Goal: Task Accomplishment & Management: Use online tool/utility

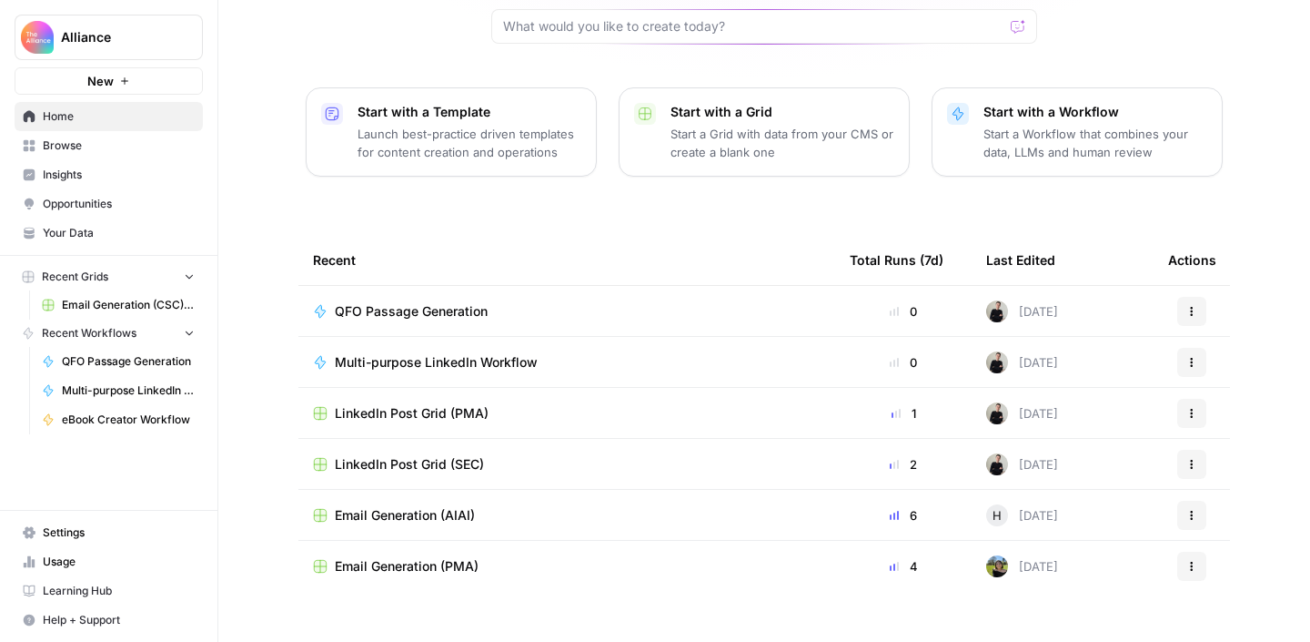
scroll to position [196, 0]
click at [804, 124] on p "Start a Grid with data from your CMS or create a blank one" at bounding box center [783, 142] width 224 height 36
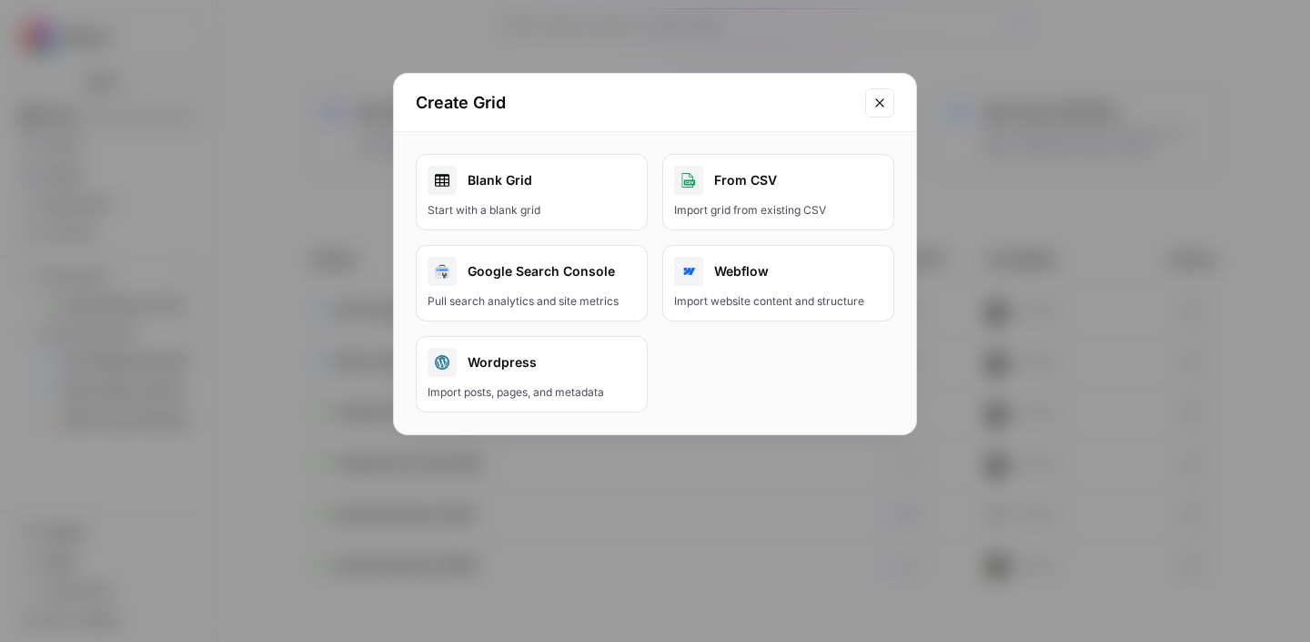
click at [881, 96] on icon "Close modal" at bounding box center [880, 103] width 15 height 15
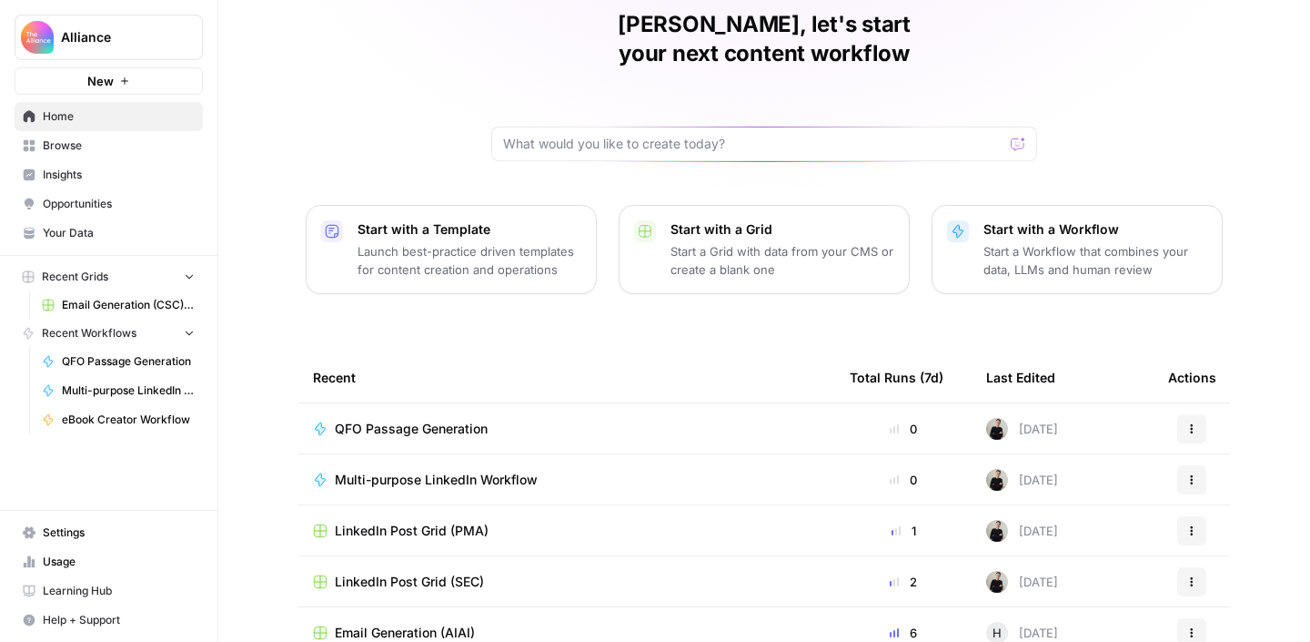
scroll to position [76, 0]
click at [121, 304] on span "Email Generation (CSC) - old do not use" at bounding box center [128, 305] width 133 height 16
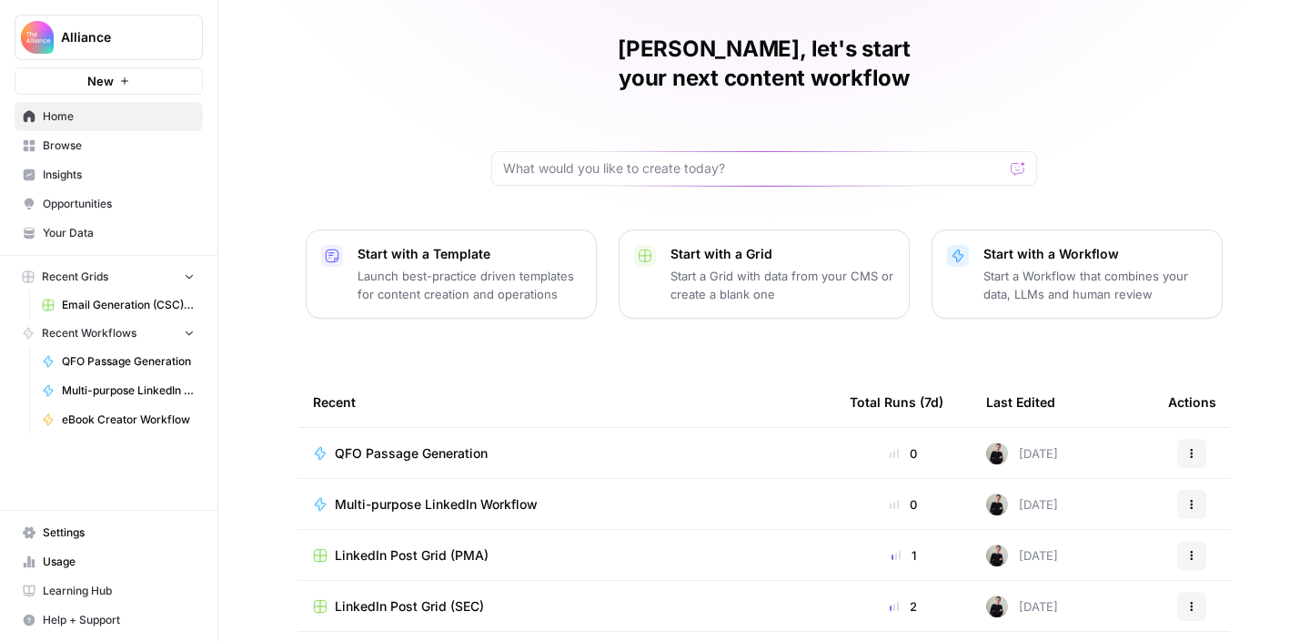
scroll to position [56, 0]
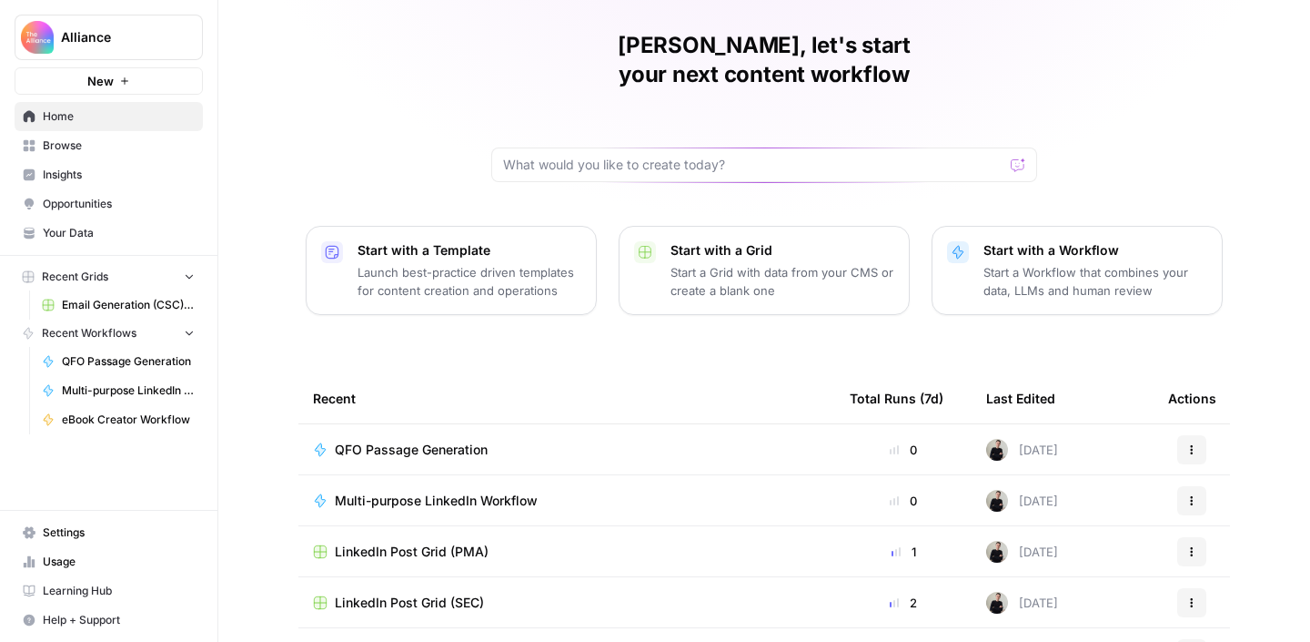
click at [610, 116] on div "[PERSON_NAME], let's start your next content workflow" at bounding box center [764, 106] width 546 height 151
click at [590, 156] on input "text" at bounding box center [753, 165] width 500 height 18
type input "Email generation"
click at [1007, 153] on button "Send" at bounding box center [1019, 165] width 24 height 24
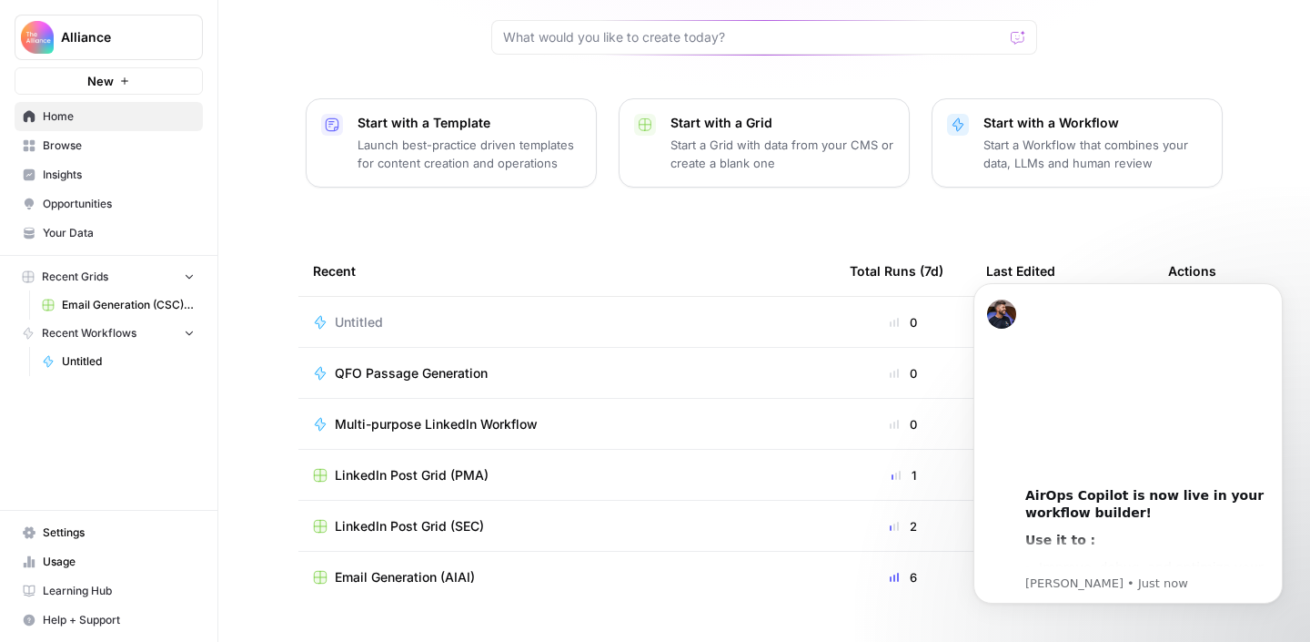
scroll to position [196, 0]
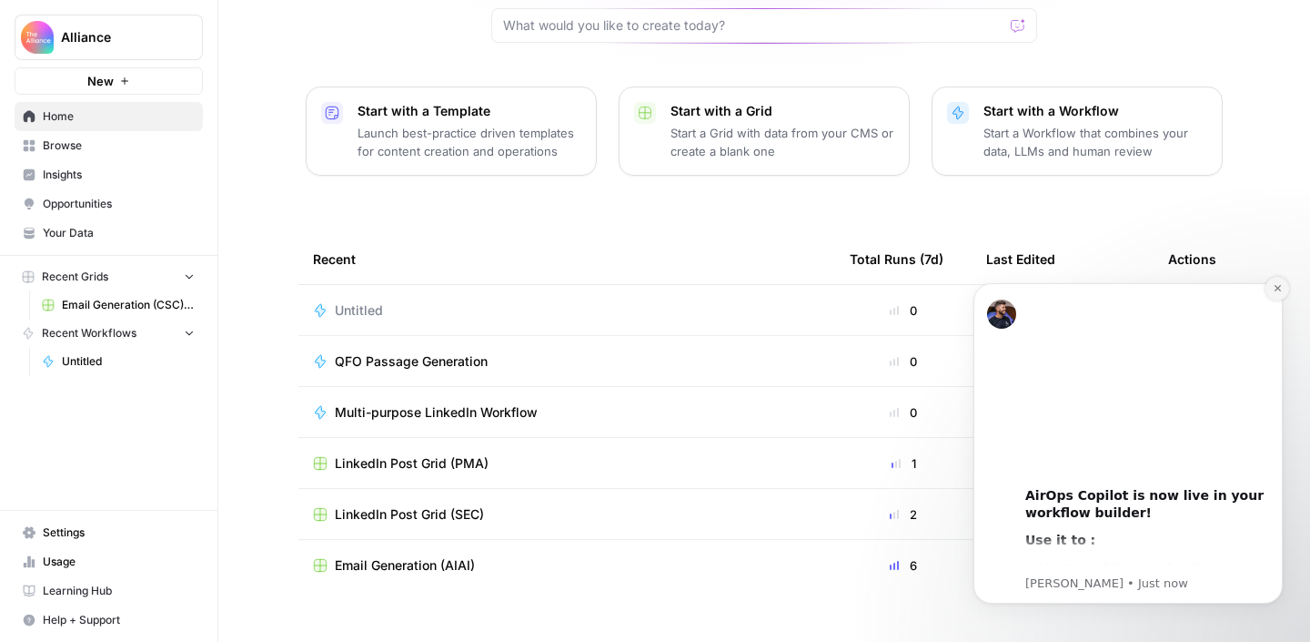
click at [1280, 291] on icon "Dismiss notification" at bounding box center [1278, 288] width 10 height 10
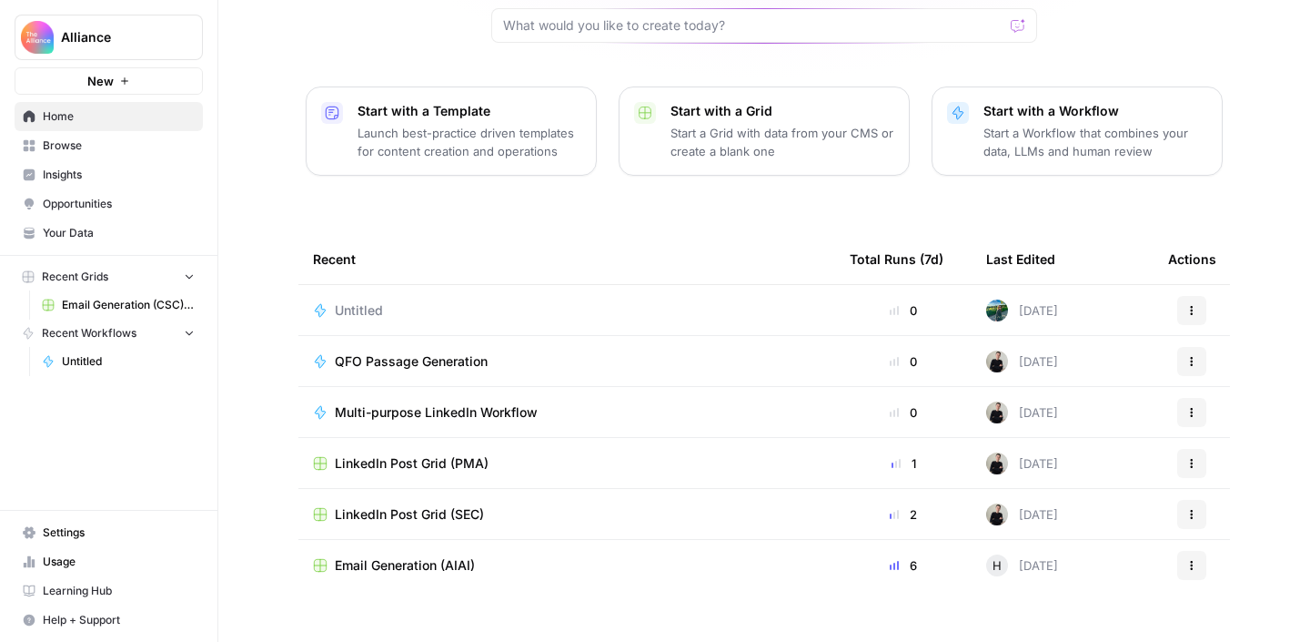
click at [202, 463] on div "Alliance New Home Browse Insights Opportunities Your Data Recent Grids Email Ge…" at bounding box center [108, 321] width 217 height 642
click at [101, 145] on span "Browse" at bounding box center [119, 145] width 152 height 16
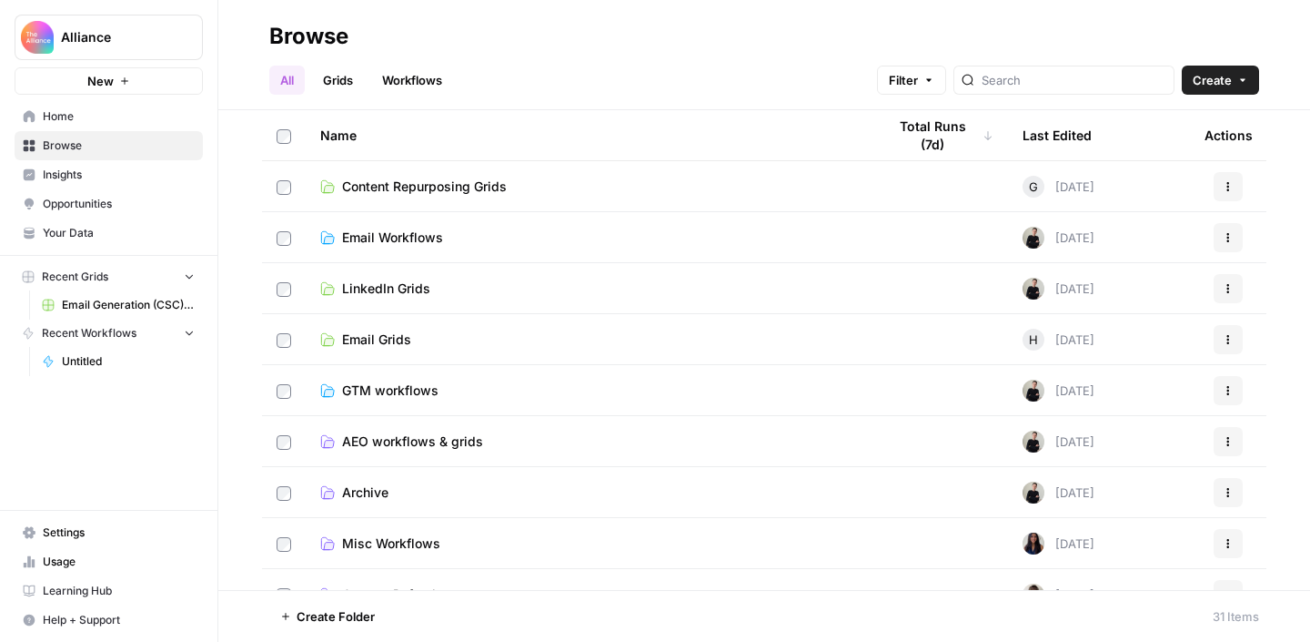
click at [142, 43] on span "Alliance" at bounding box center [116, 37] width 110 height 18
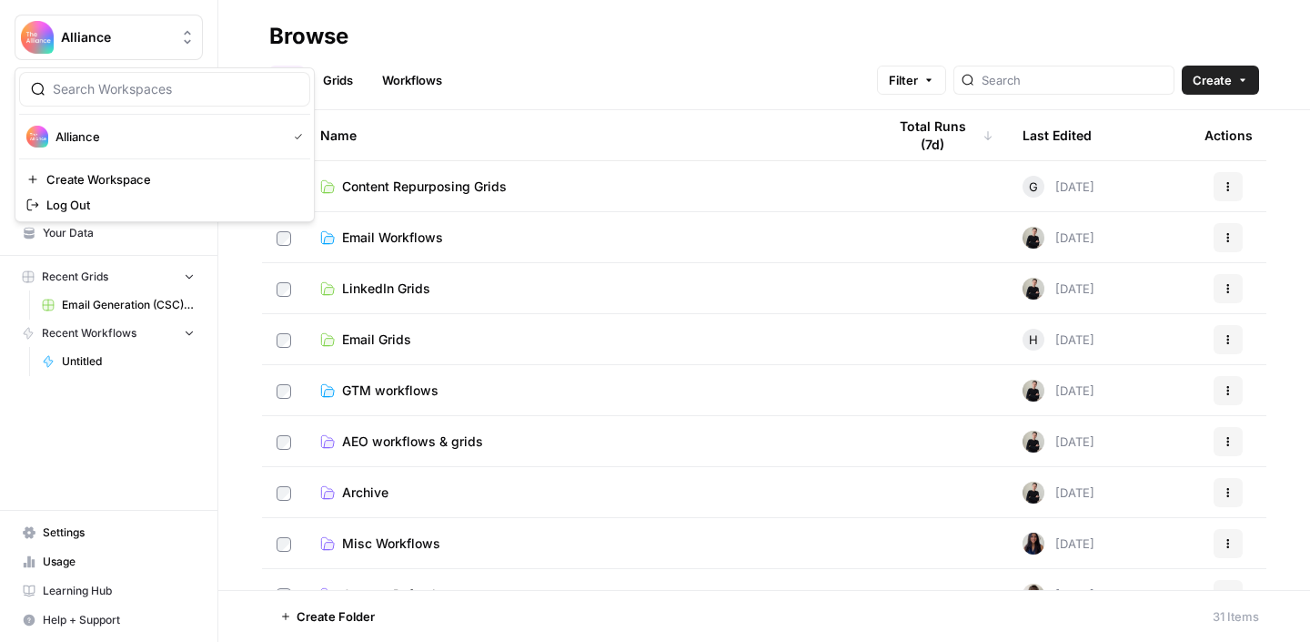
click at [176, 408] on div "Alliance New Home Browse Insights Opportunities Your Data Recent Grids Email Ge…" at bounding box center [108, 321] width 217 height 642
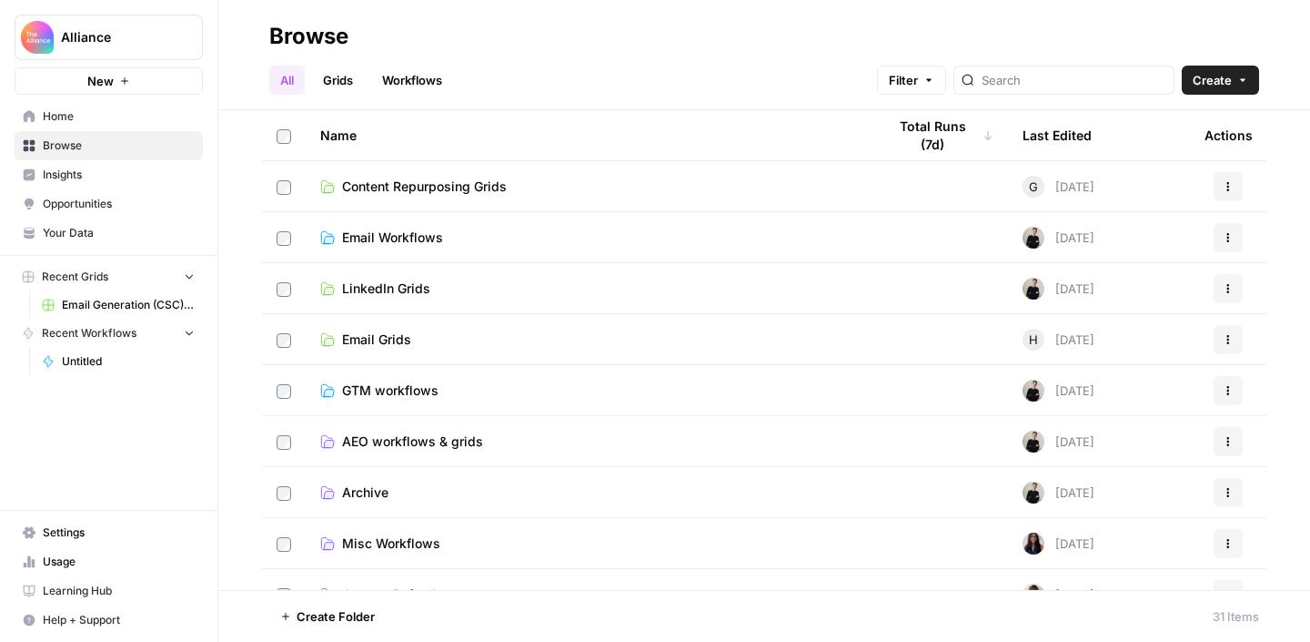
click at [379, 237] on span "Email Workflows" at bounding box center [392, 237] width 101 height 18
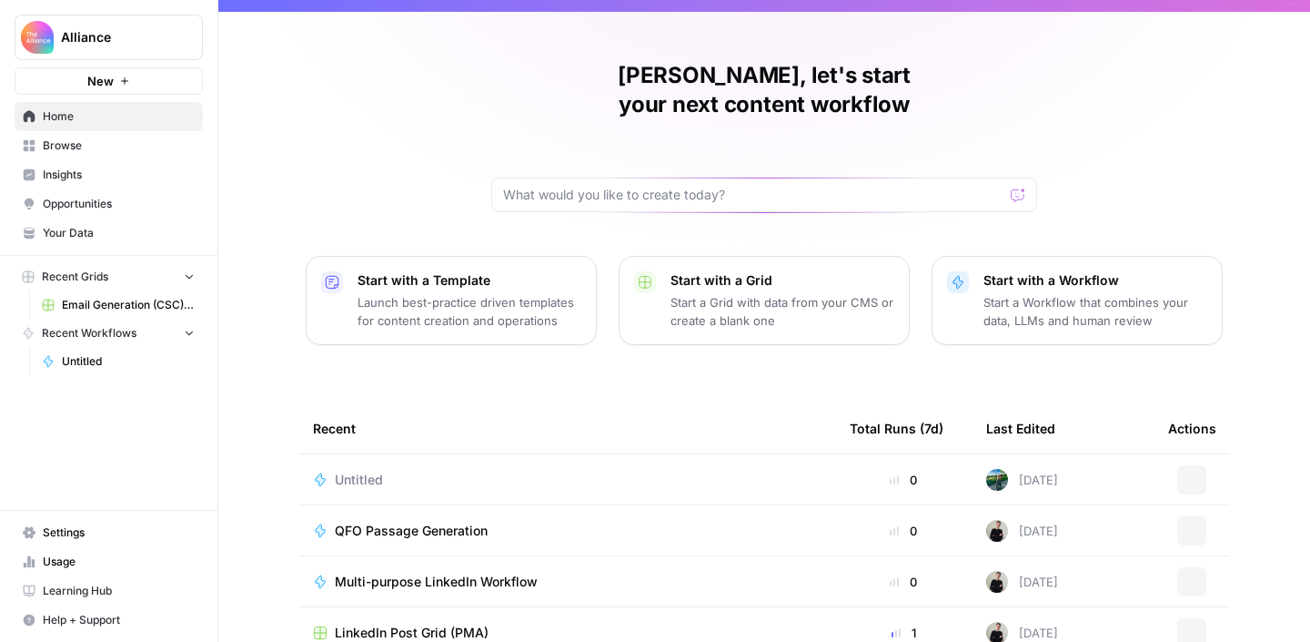
scroll to position [27, 0]
click at [142, 138] on span "Browse" at bounding box center [119, 145] width 152 height 16
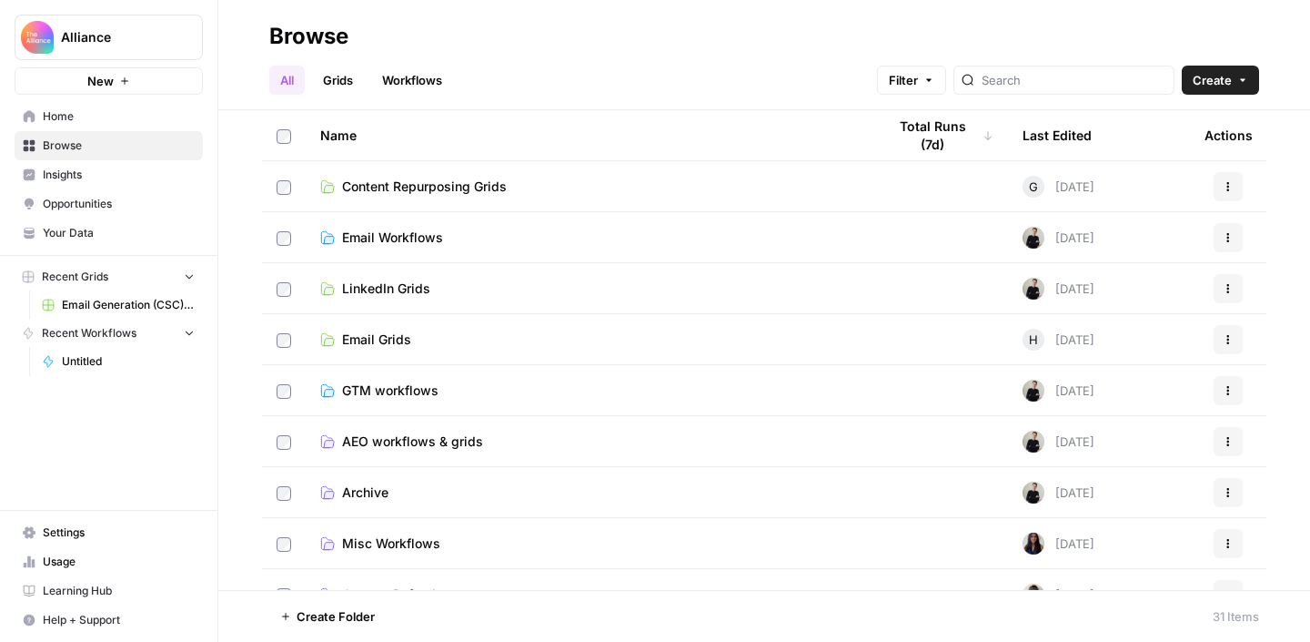
click at [400, 243] on span "Email Workflows" at bounding box center [392, 237] width 101 height 18
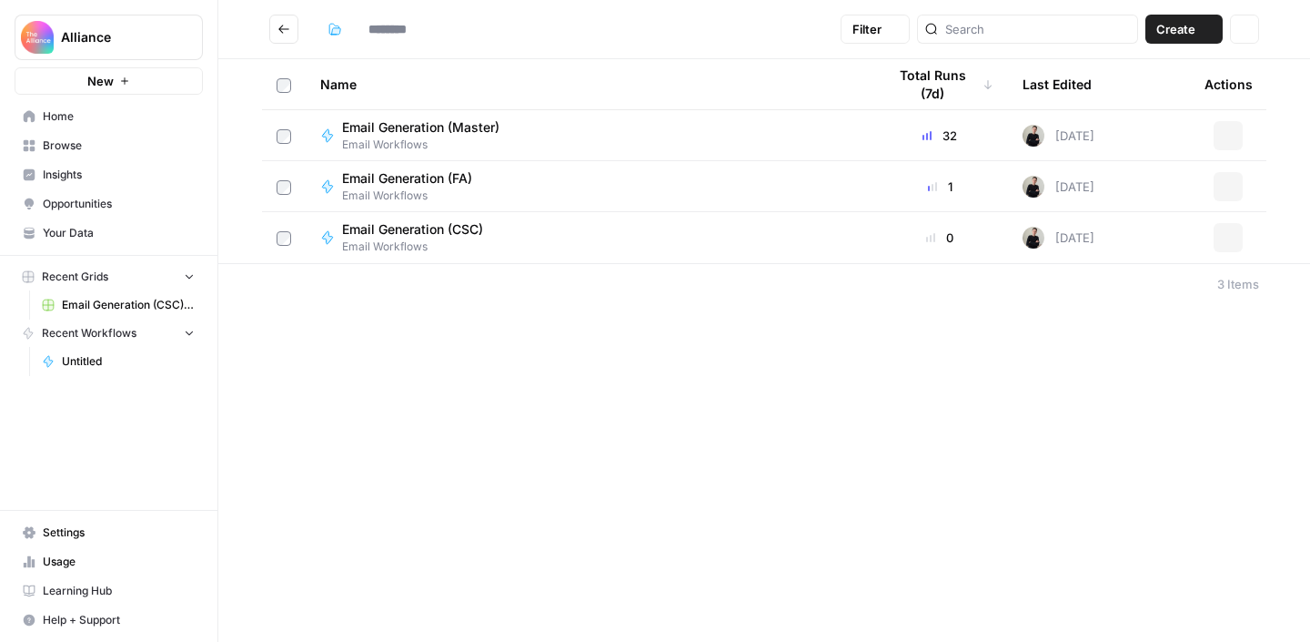
type input "**********"
click at [420, 130] on span "Email Generation (Master)" at bounding box center [420, 127] width 157 height 18
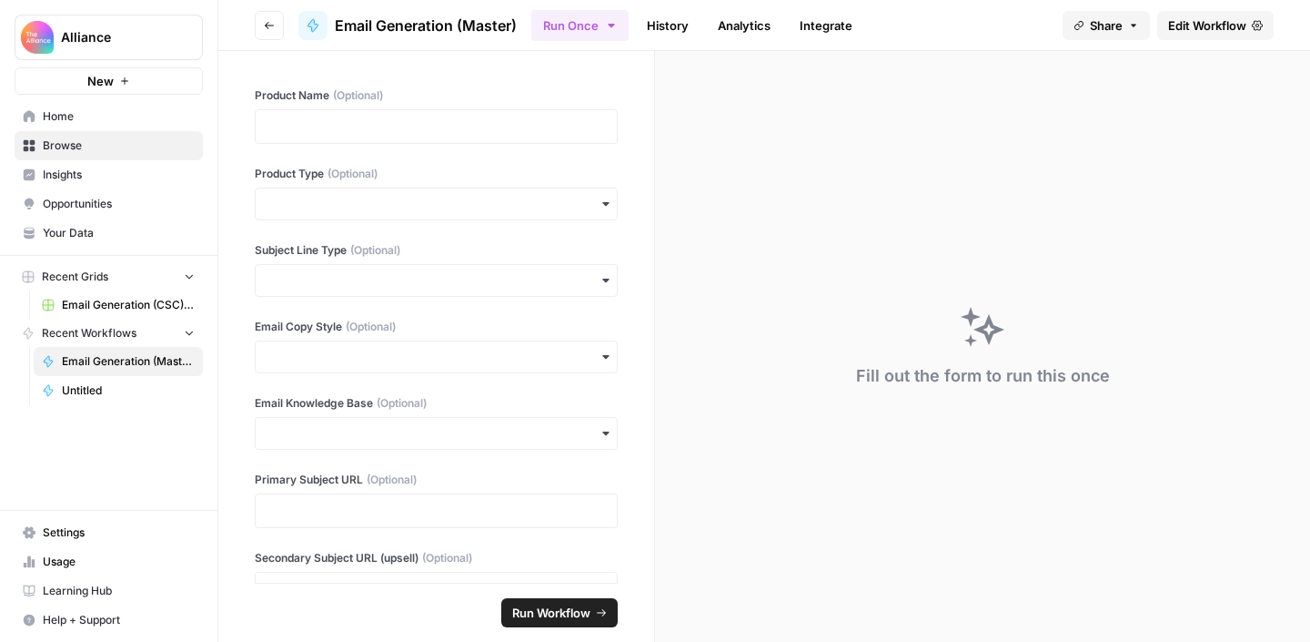
click at [704, 147] on div "Fill out the form to run this once" at bounding box center [982, 346] width 655 height 591
click at [392, 126] on p at bounding box center [436, 126] width 339 height 18
click at [327, 212] on input "Product Type (Optional)" at bounding box center [436, 204] width 339 height 18
click at [347, 321] on div "In-person event" at bounding box center [436, 322] width 361 height 35
click at [355, 118] on p at bounding box center [436, 126] width 339 height 18
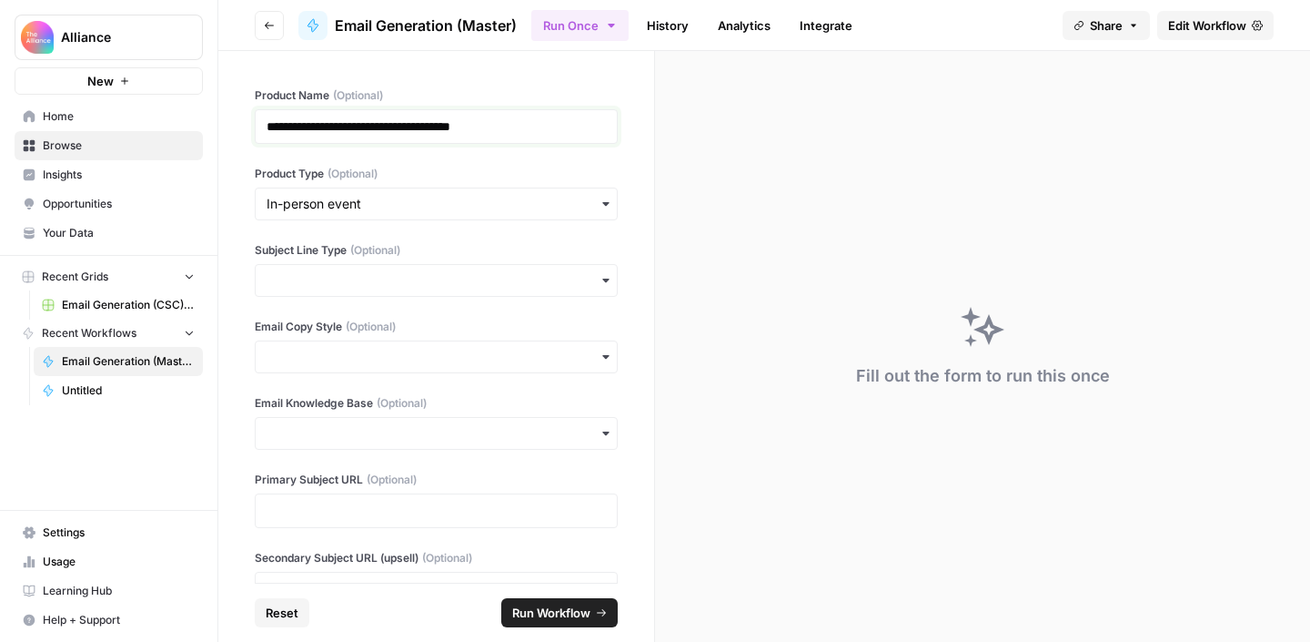
drag, startPoint x: 303, startPoint y: 121, endPoint x: 252, endPoint y: 115, distance: 51.4
click at [253, 116] on div "**********" at bounding box center [436, 316] width 436 height 531
click at [487, 128] on p "**********" at bounding box center [436, 126] width 339 height 18
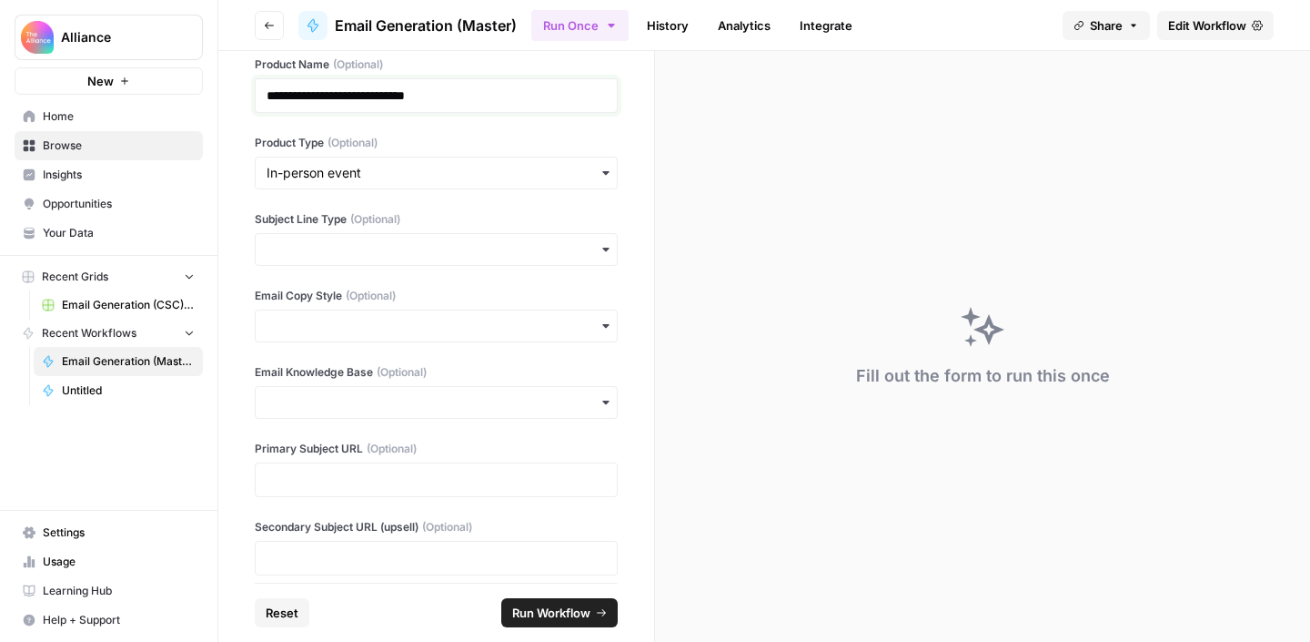
scroll to position [47, 0]
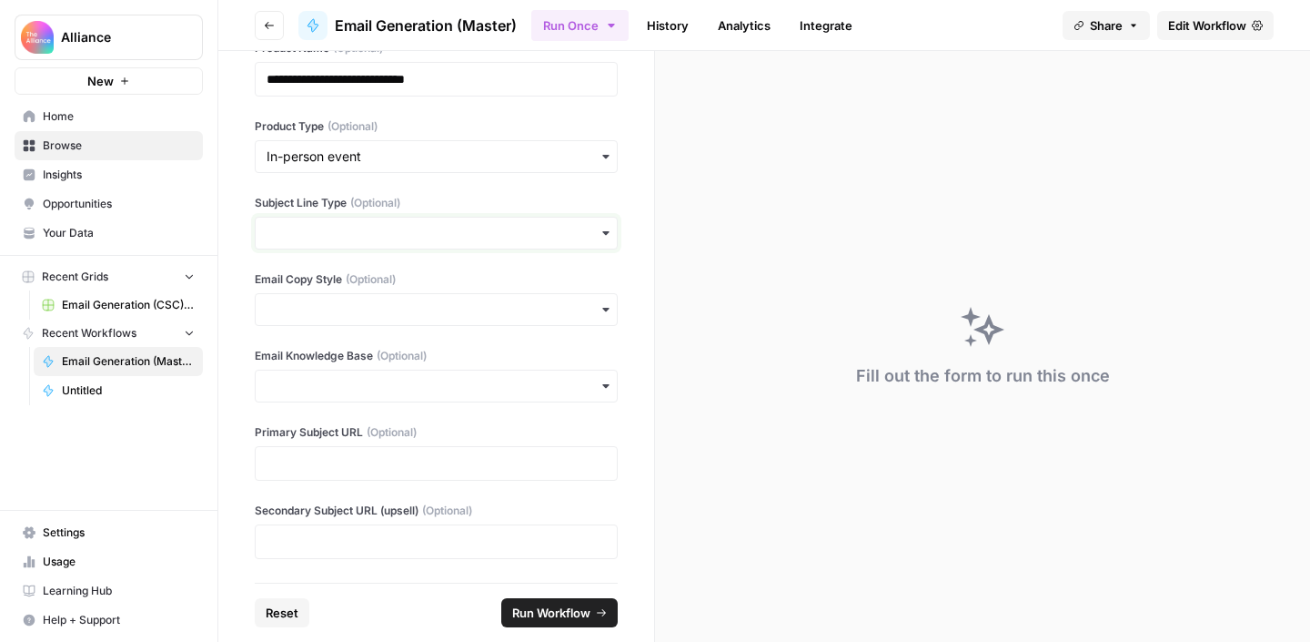
click at [353, 225] on input "Subject Line Type (Optional)" at bounding box center [436, 233] width 339 height 18
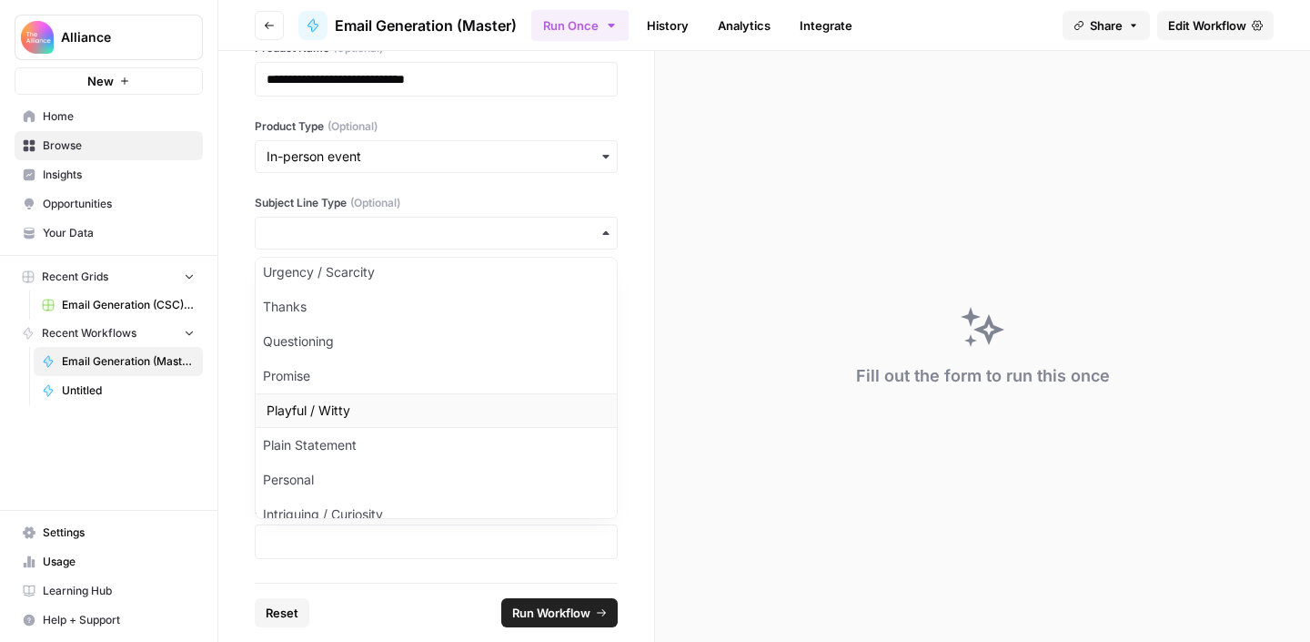
scroll to position [0, 0]
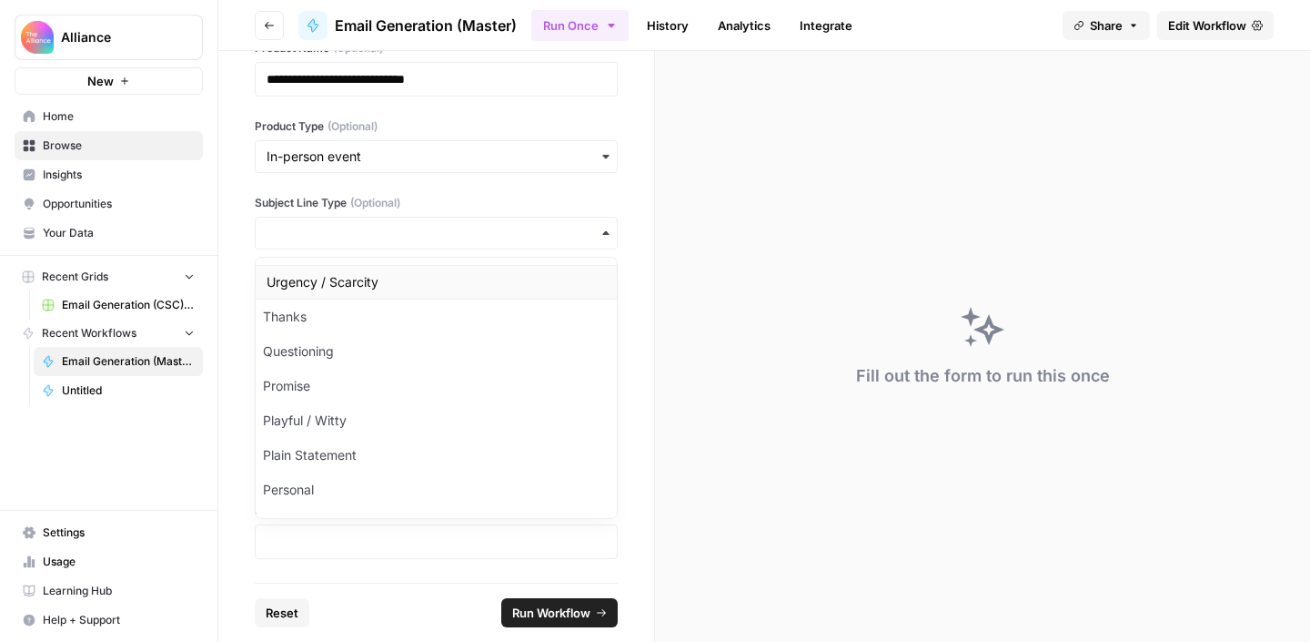
click at [437, 282] on div "Urgency / Scarcity" at bounding box center [436, 282] width 361 height 35
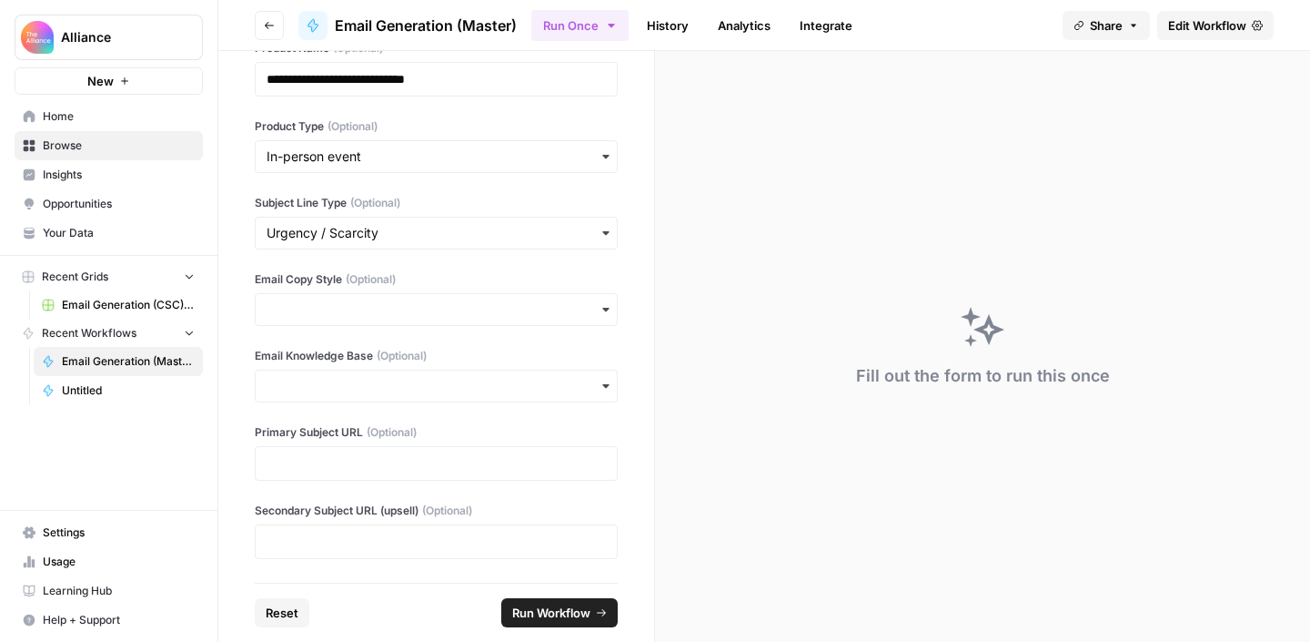
click at [470, 204] on label "Subject Line Type (Optional)" at bounding box center [436, 203] width 363 height 16
click at [470, 224] on input "Subject Line Type (Optional)" at bounding box center [436, 233] width 339 height 18
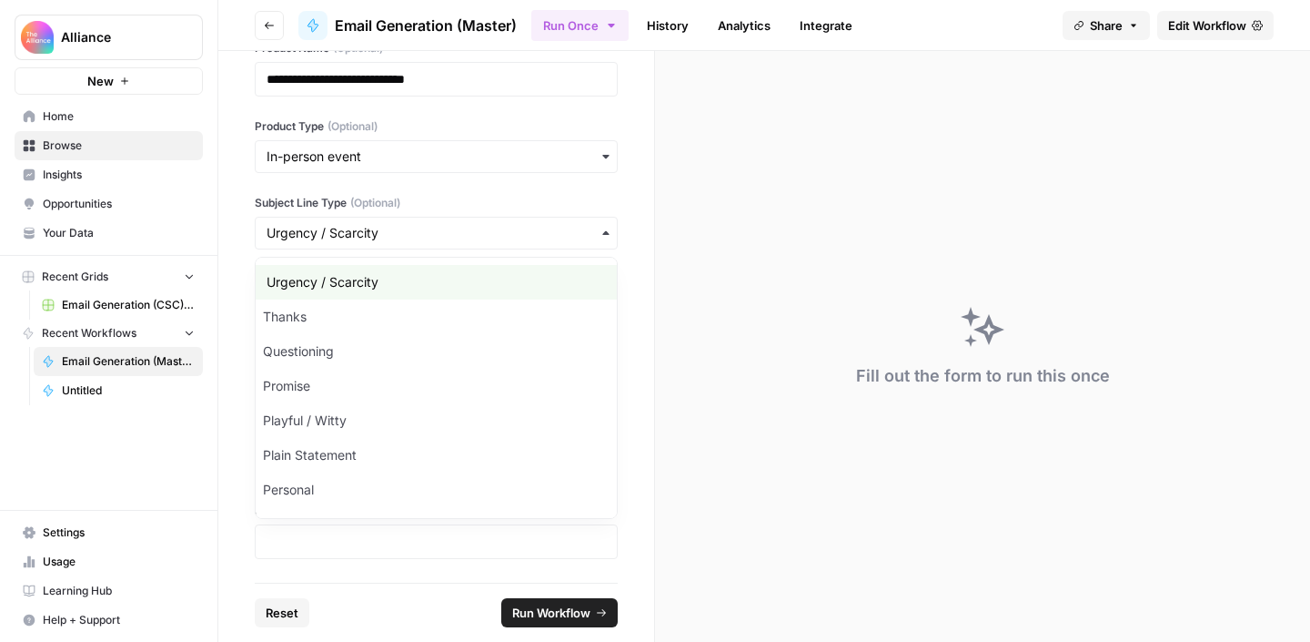
click at [474, 193] on div "**********" at bounding box center [436, 316] width 436 height 531
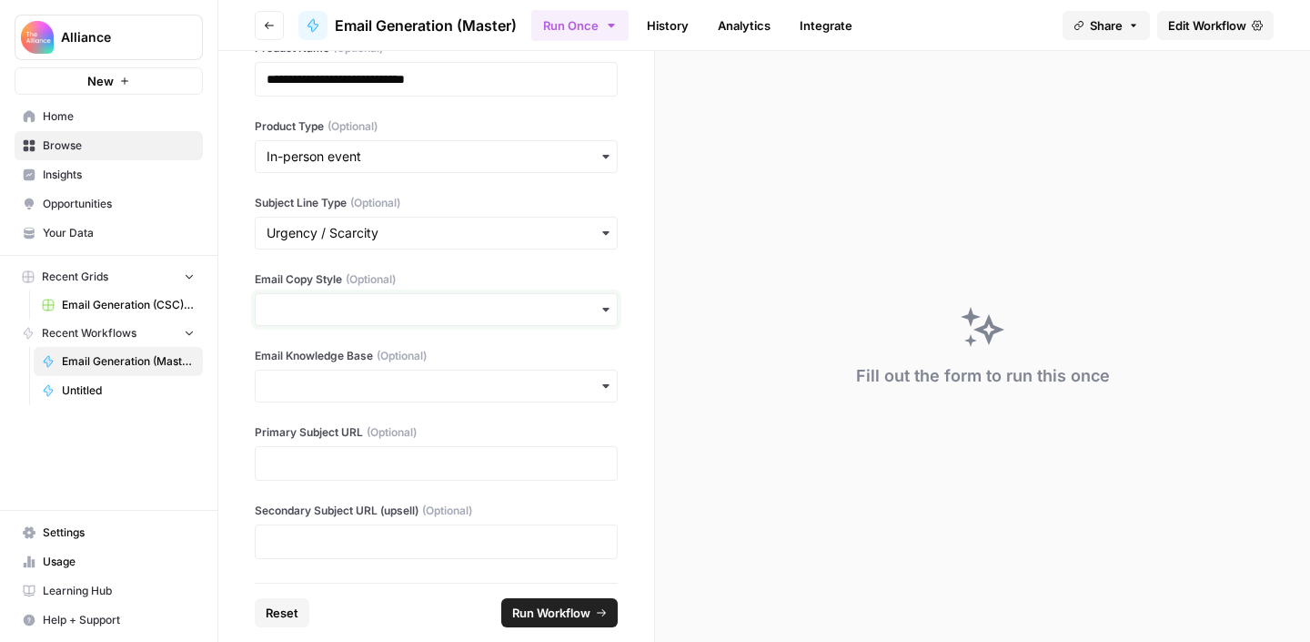
click at [378, 317] on input "Email Copy Style (Optional)" at bounding box center [436, 309] width 339 height 18
click at [375, 361] on div "Direct & Punchy" at bounding box center [436, 358] width 361 height 35
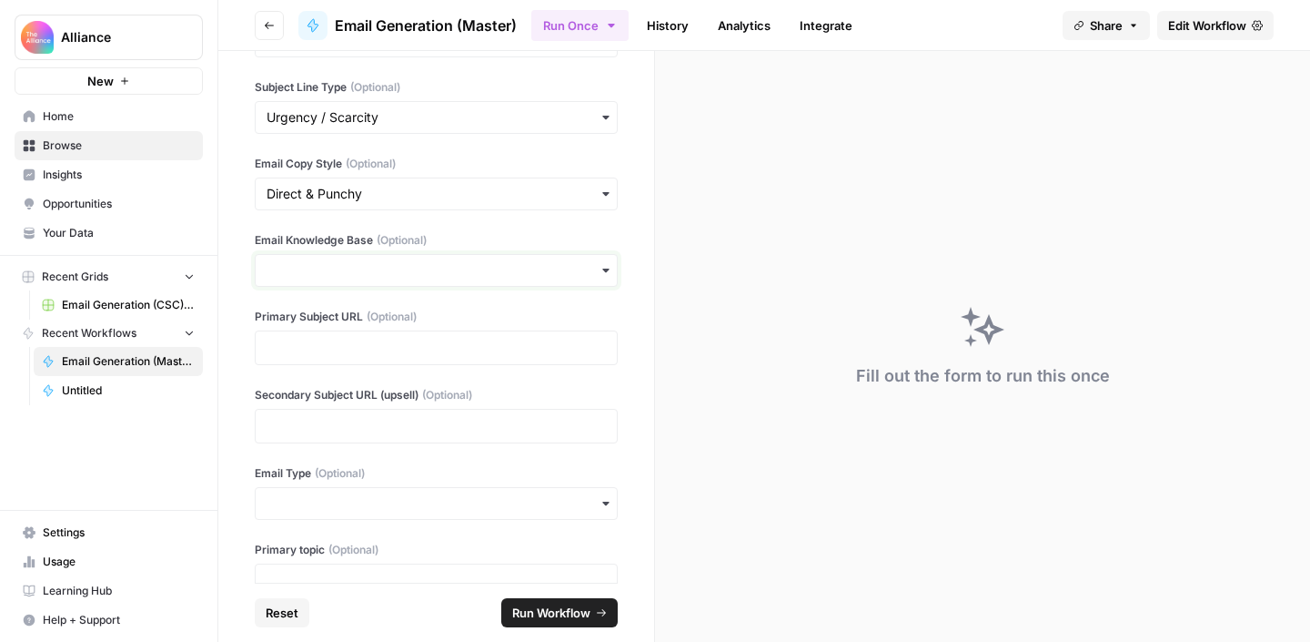
click at [405, 263] on input "Email Knowledge Base (Optional)" at bounding box center [436, 270] width 339 height 18
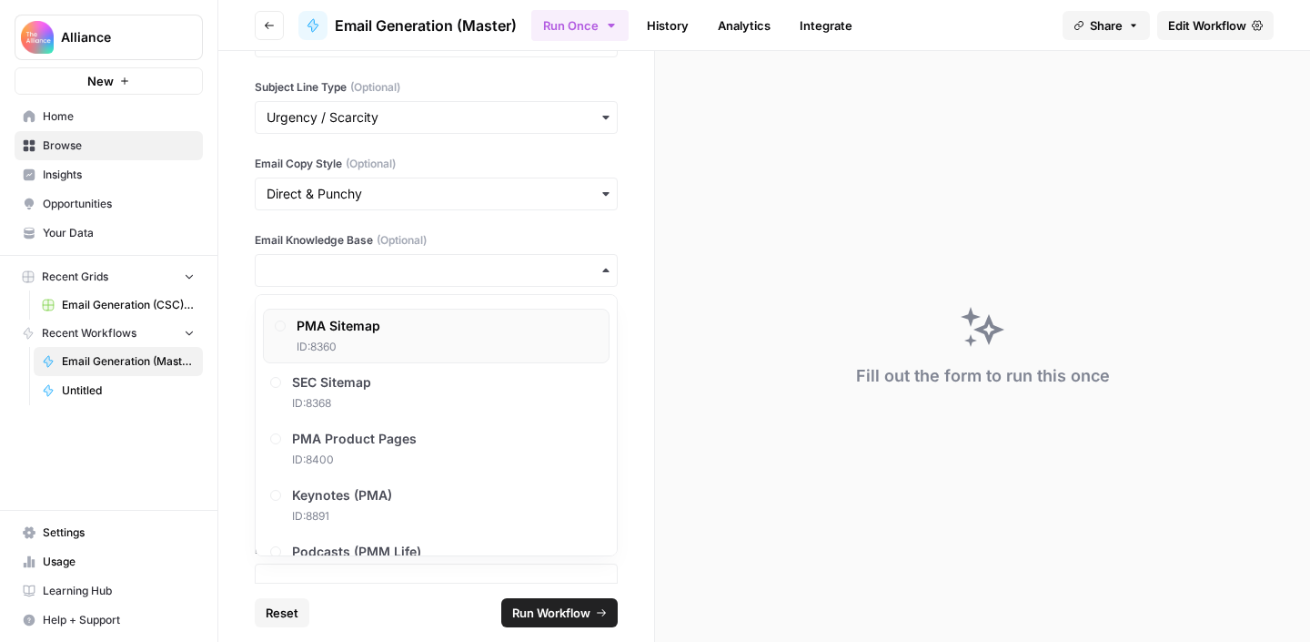
scroll to position [119, 0]
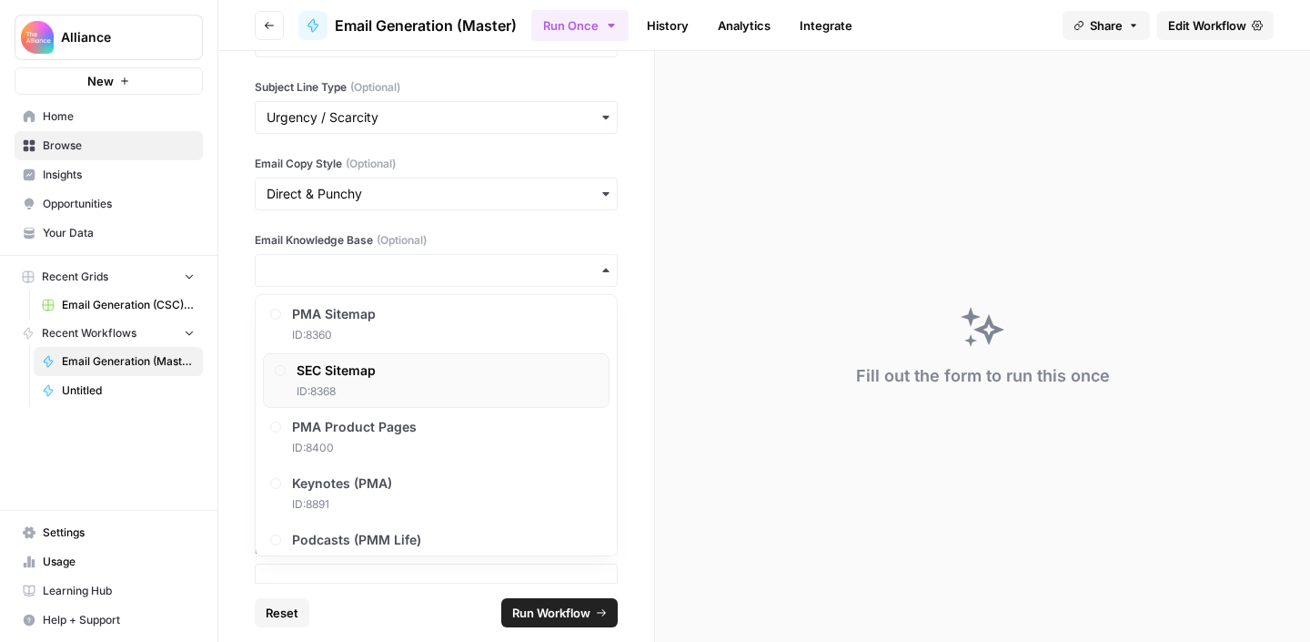
click at [322, 386] on span "ID: 8368" at bounding box center [336, 391] width 79 height 16
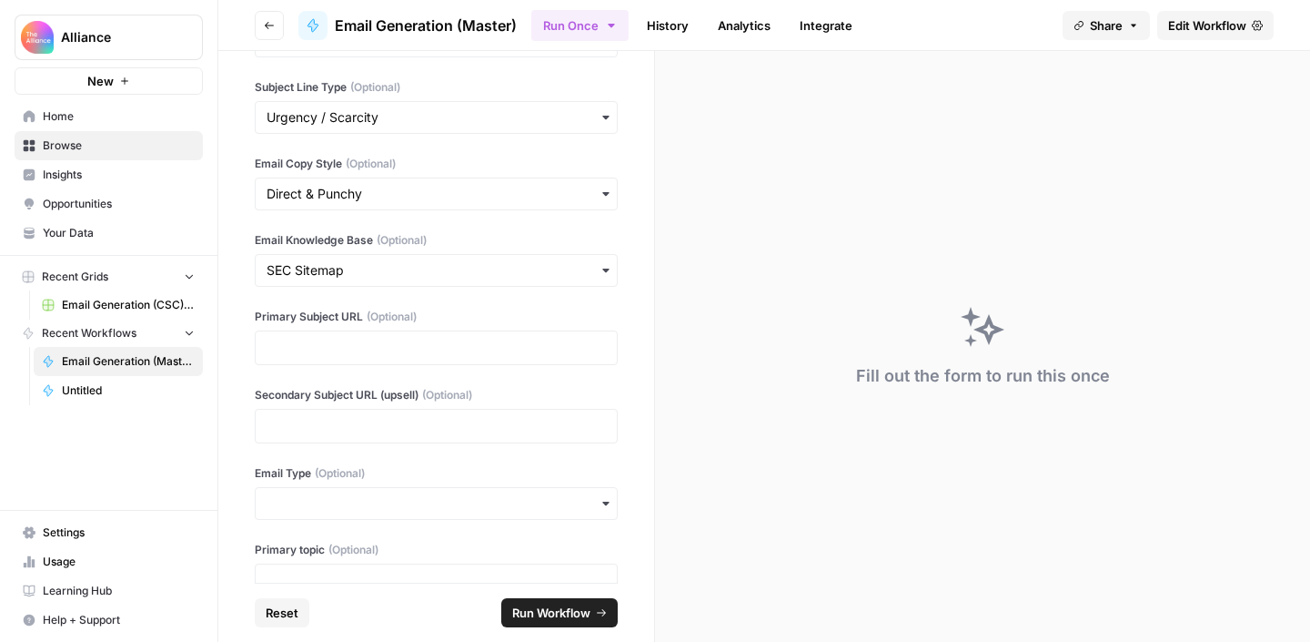
click at [383, 284] on div "button" at bounding box center [436, 270] width 363 height 33
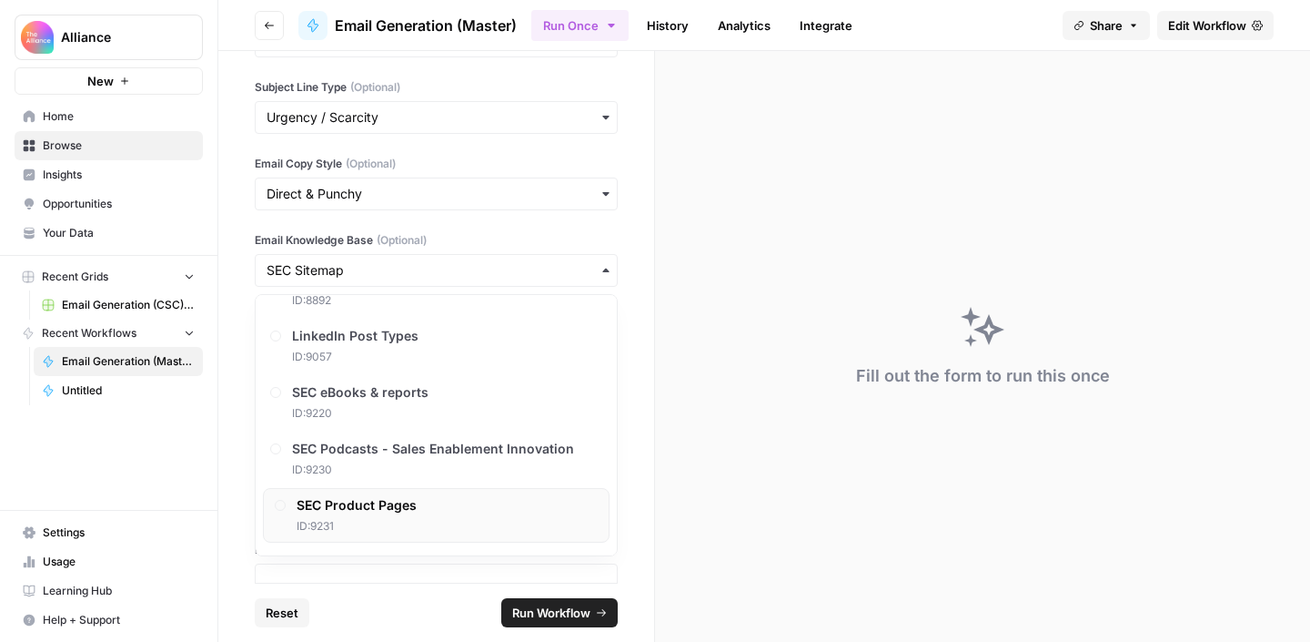
scroll to position [415, 0]
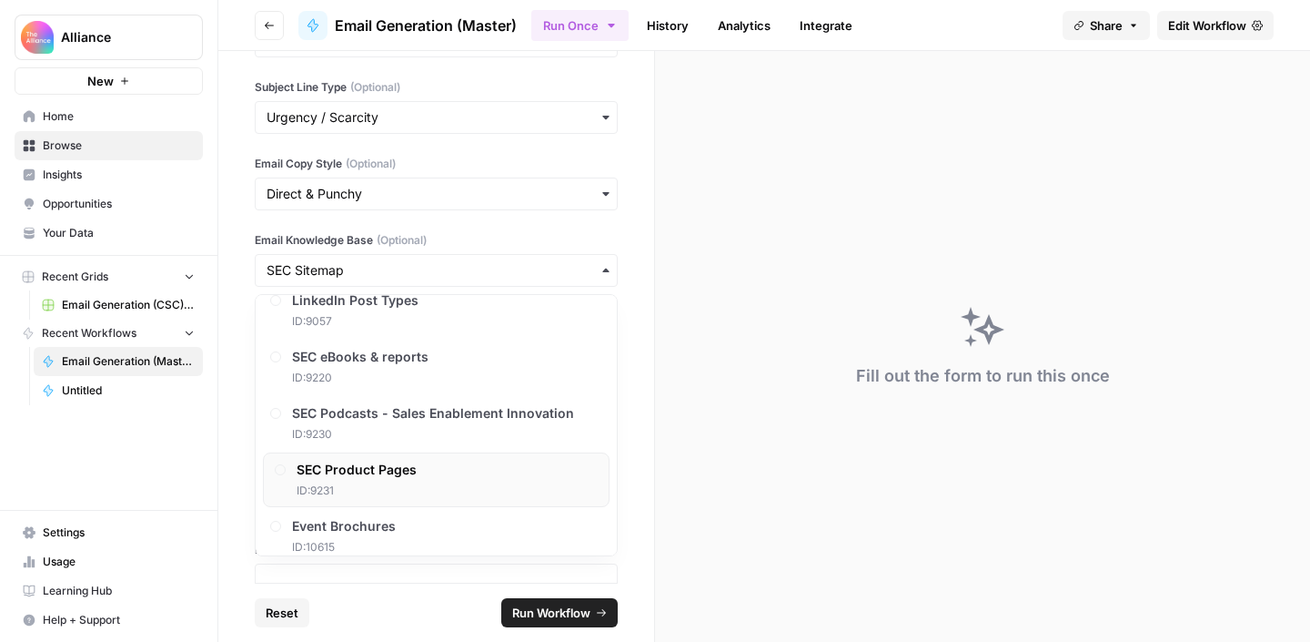
click at [416, 472] on div "SEC Product Pages ID: 9231" at bounding box center [436, 479] width 347 height 55
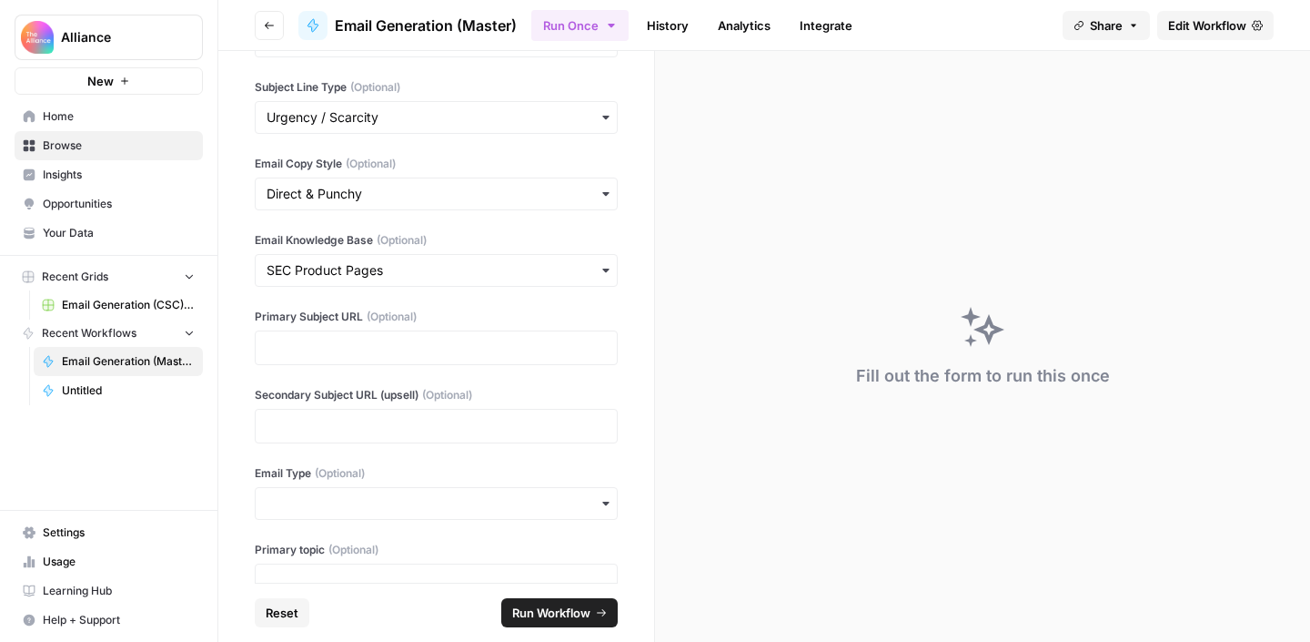
click at [469, 309] on label "Primary Subject URL (Optional)" at bounding box center [436, 316] width 363 height 16
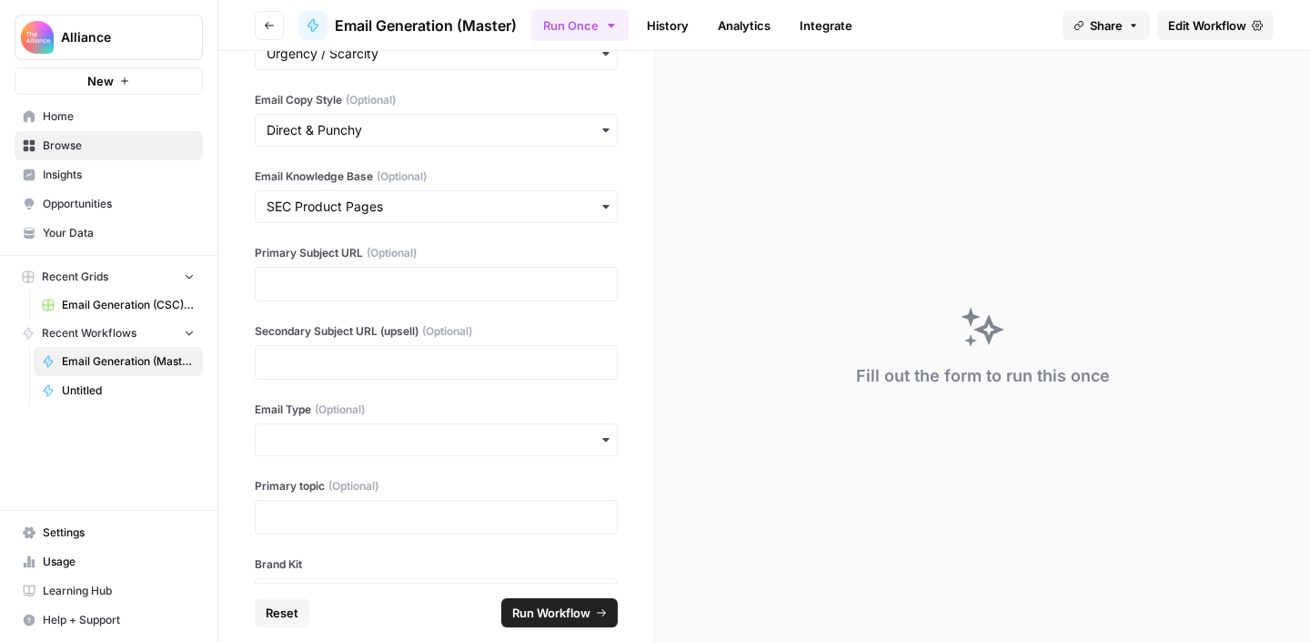
scroll to position [233, 0]
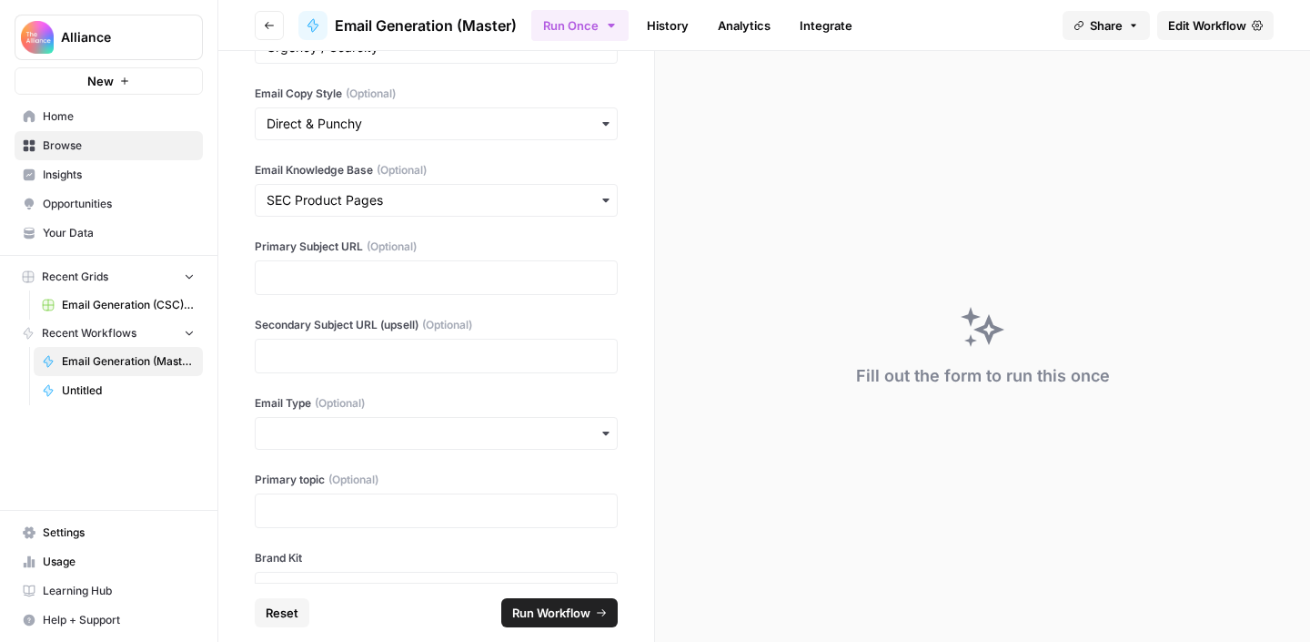
click at [403, 288] on div at bounding box center [436, 277] width 363 height 35
click at [427, 274] on p at bounding box center [436, 277] width 339 height 18
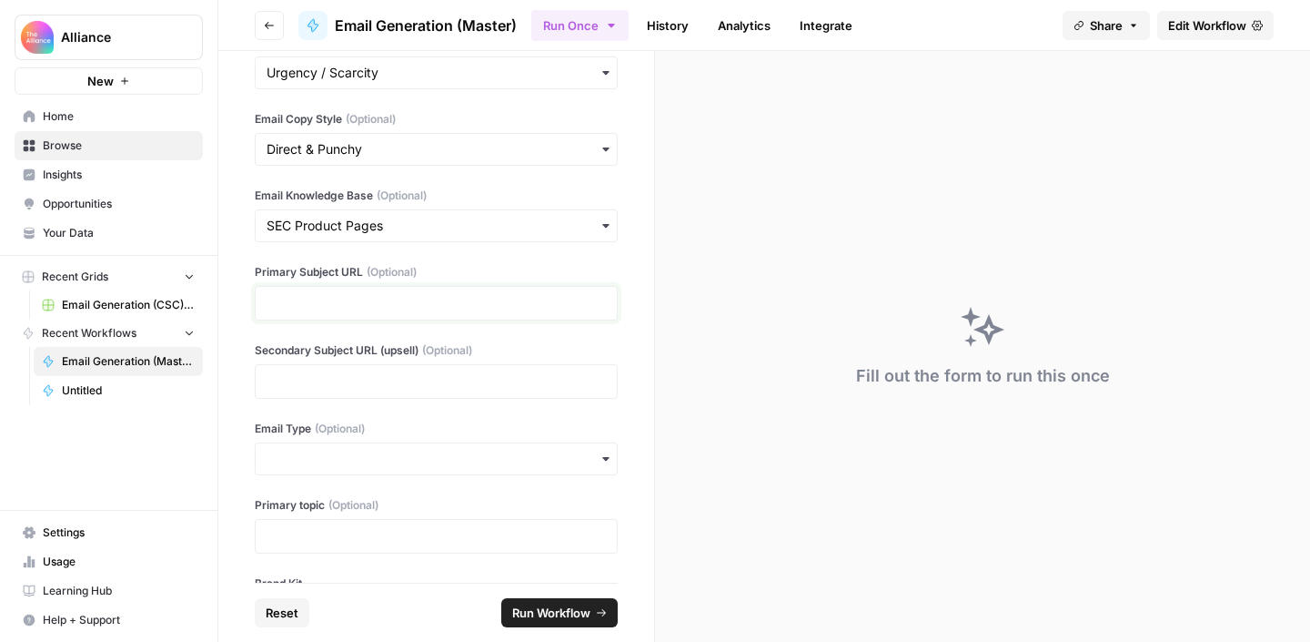
scroll to position [200, 0]
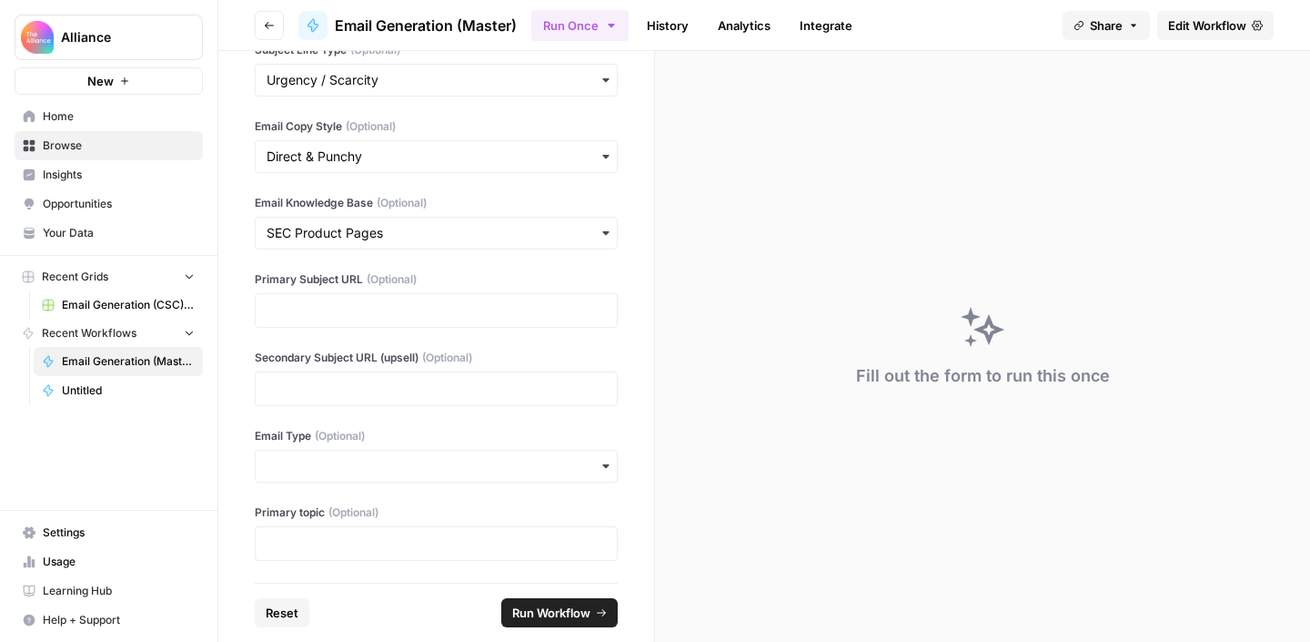
click at [531, 262] on div "**********" at bounding box center [436, 316] width 436 height 531
click at [482, 387] on p at bounding box center [436, 388] width 339 height 18
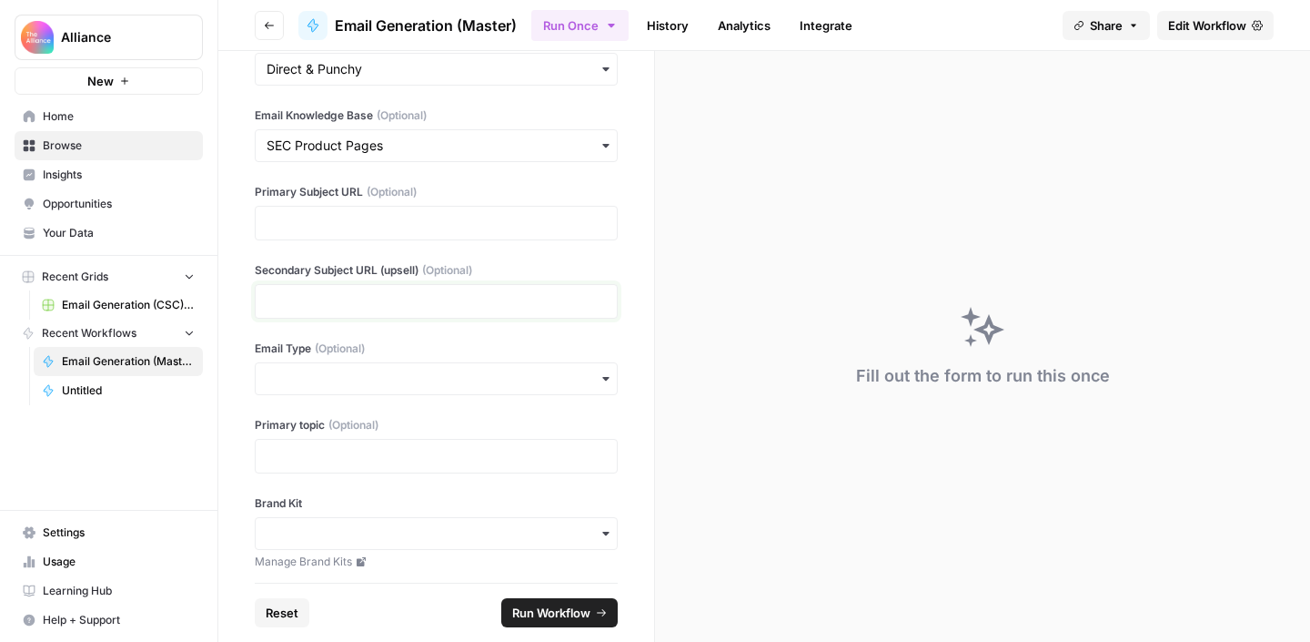
scroll to position [289, 0]
click at [363, 387] on div "button" at bounding box center [436, 376] width 363 height 33
click at [368, 467] on div "Promo-led" at bounding box center [436, 460] width 361 height 35
click at [379, 371] on input "Email Type (Optional)" at bounding box center [436, 377] width 339 height 18
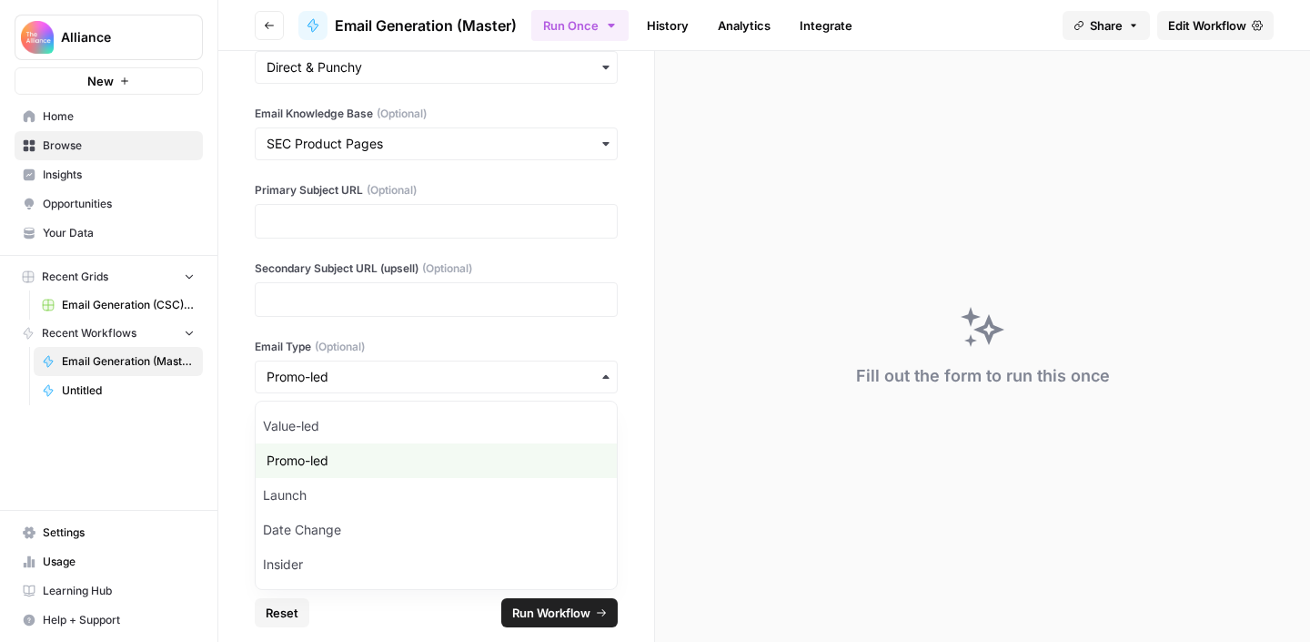
click at [158, 503] on div "Alliance New Home Browse Insights Opportunities Your Data Recent Grids Email Ge…" at bounding box center [108, 321] width 217 height 642
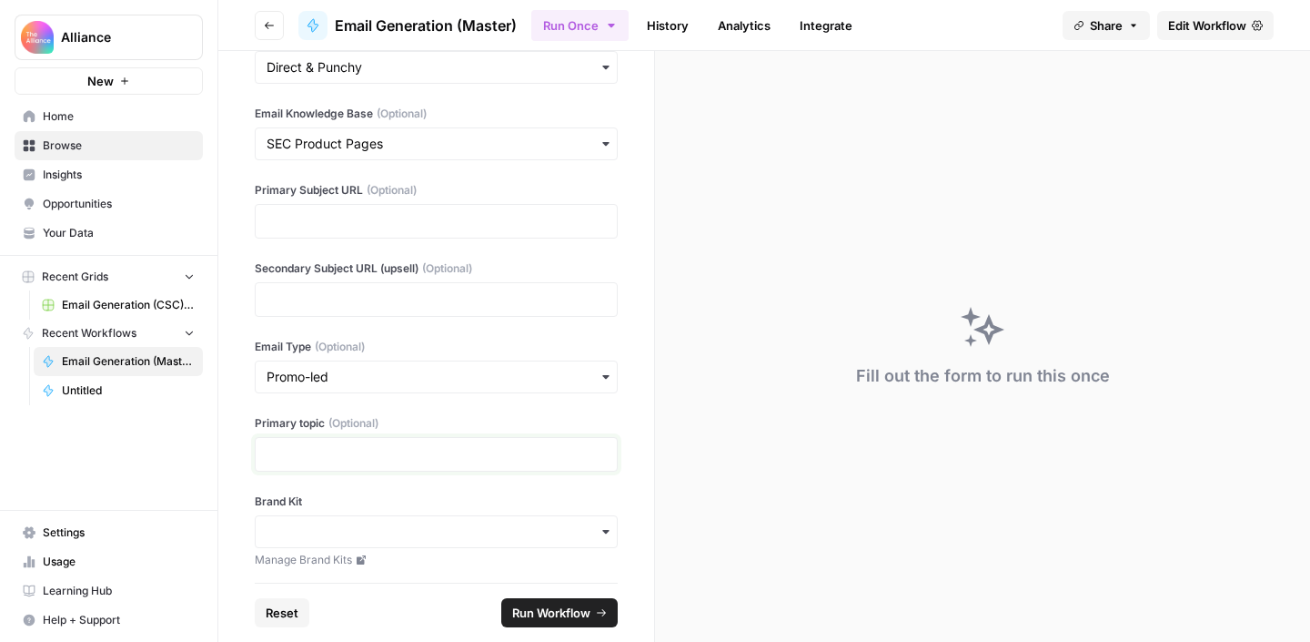
click at [327, 454] on p at bounding box center [436, 454] width 339 height 18
click at [325, 537] on input "Brand Kit" at bounding box center [436, 531] width 339 height 18
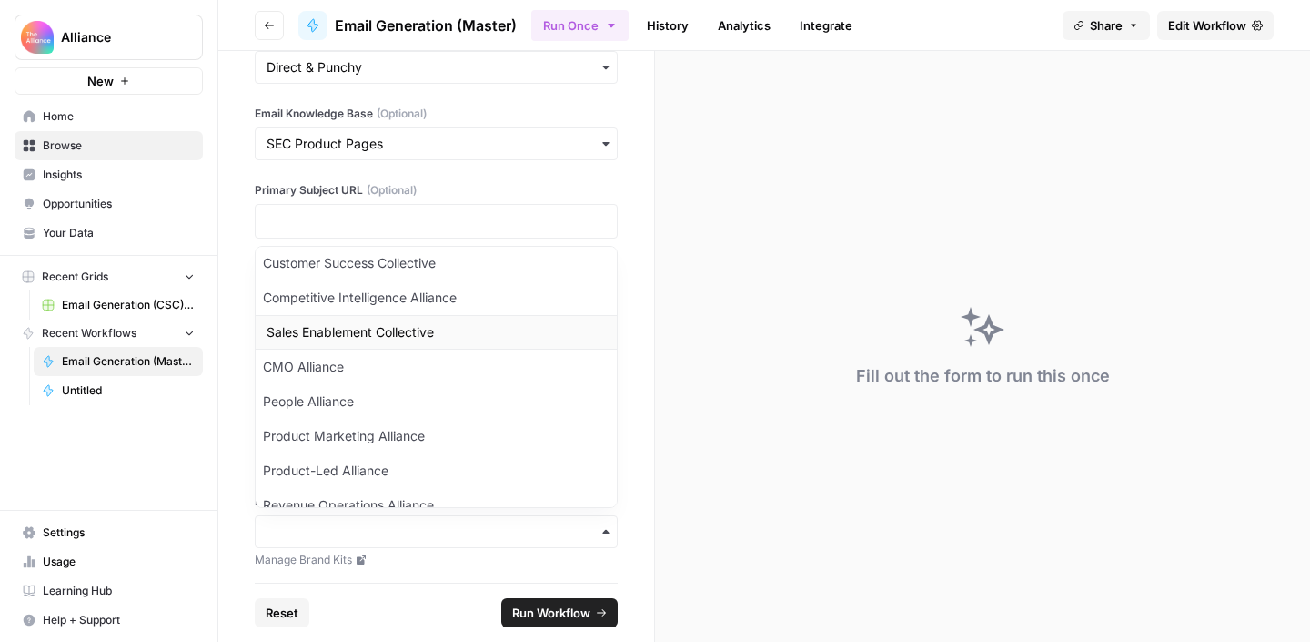
scroll to position [99, 0]
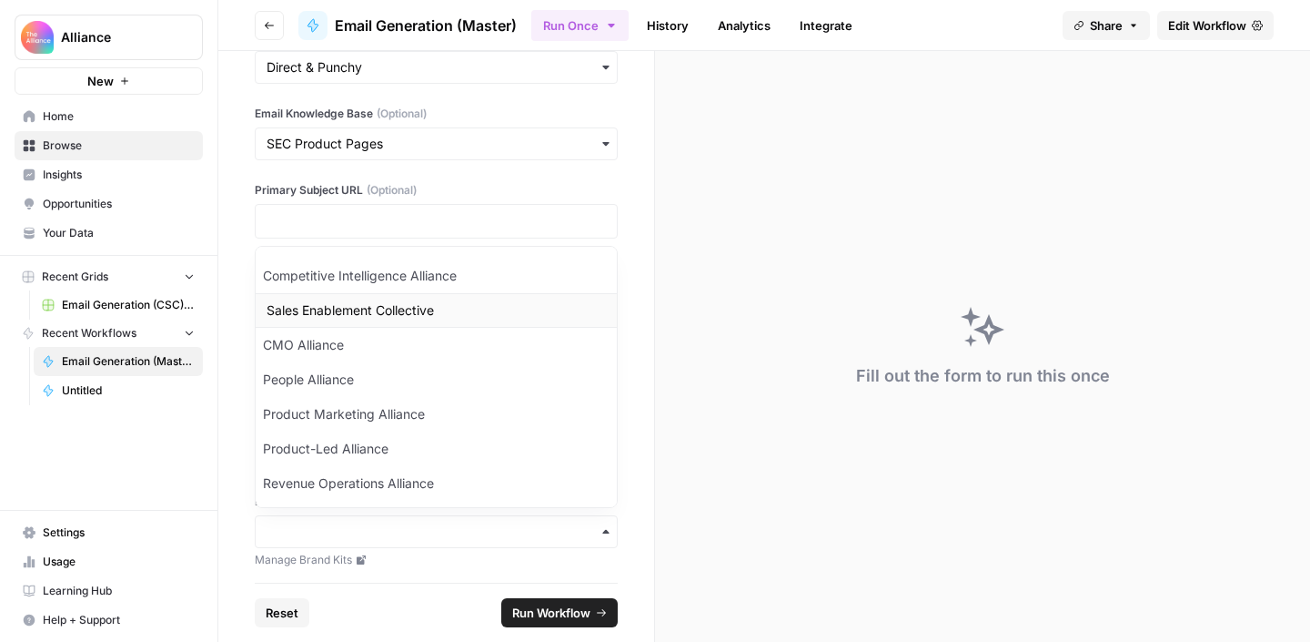
click at [421, 314] on div "Sales Enablement Collective" at bounding box center [436, 310] width 361 height 35
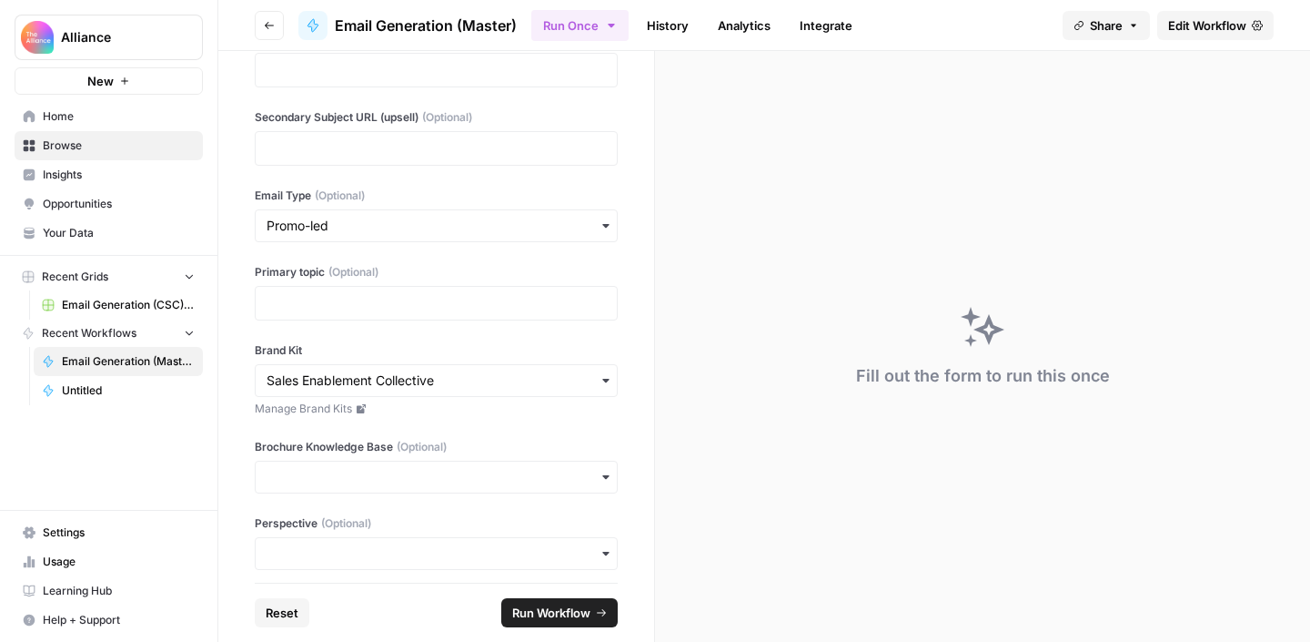
scroll to position [450, 0]
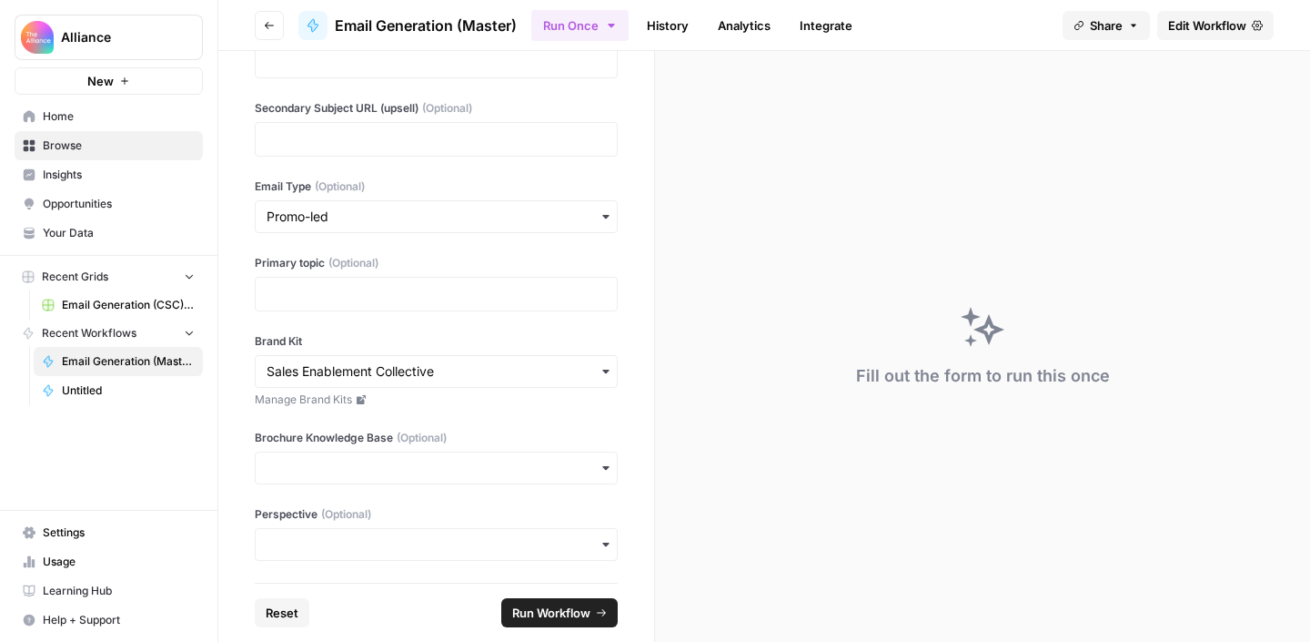
click at [359, 456] on div "button" at bounding box center [436, 467] width 363 height 33
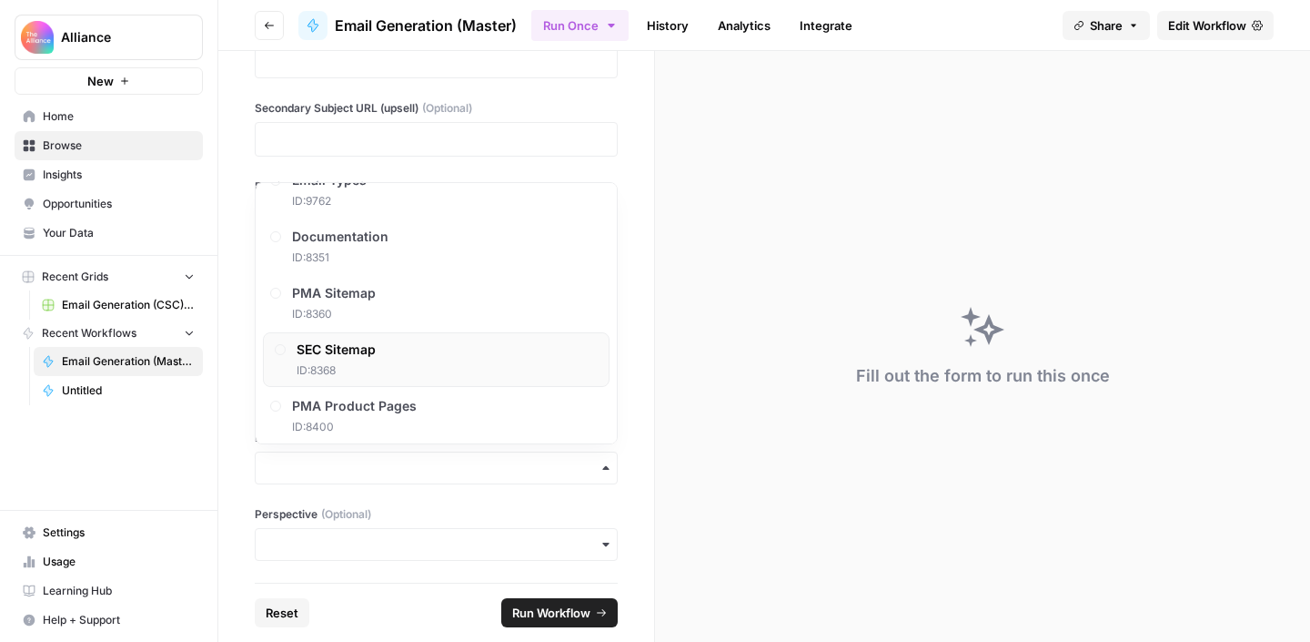
scroll to position [0, 0]
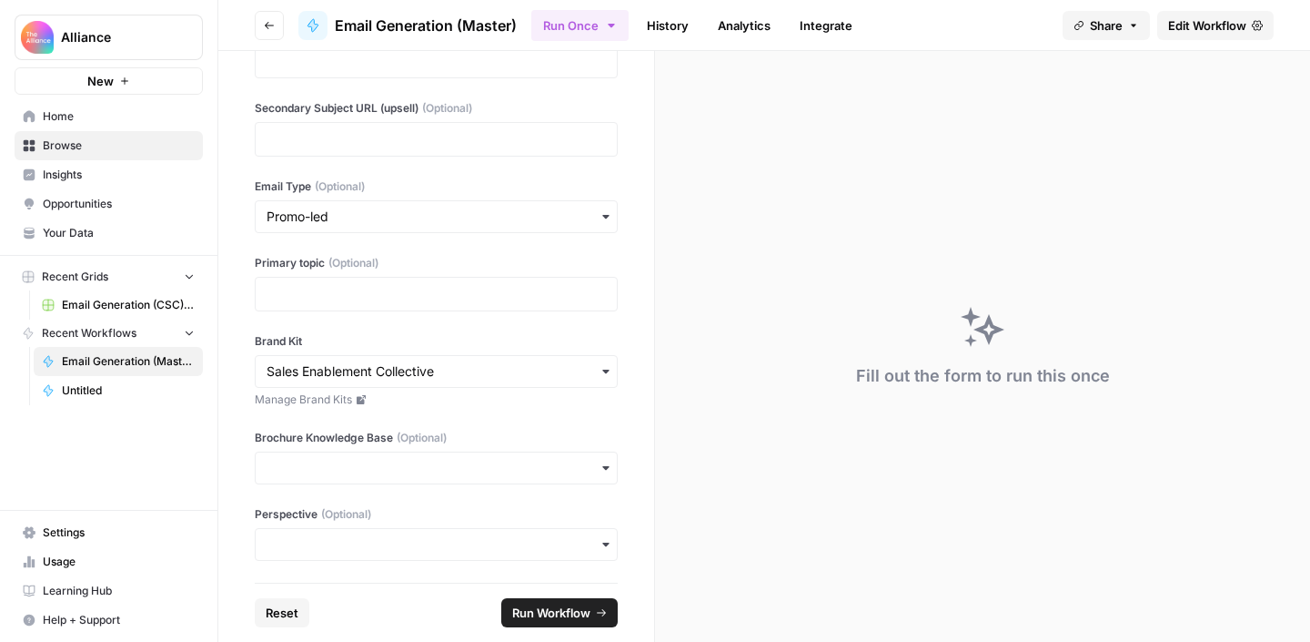
click at [207, 466] on div "Alliance New Home Browse Insights Opportunities Your Data Recent Grids Email Ge…" at bounding box center [108, 321] width 217 height 642
click at [324, 470] on input "Brochure Knowledge Base (Optional)" at bounding box center [436, 468] width 339 height 18
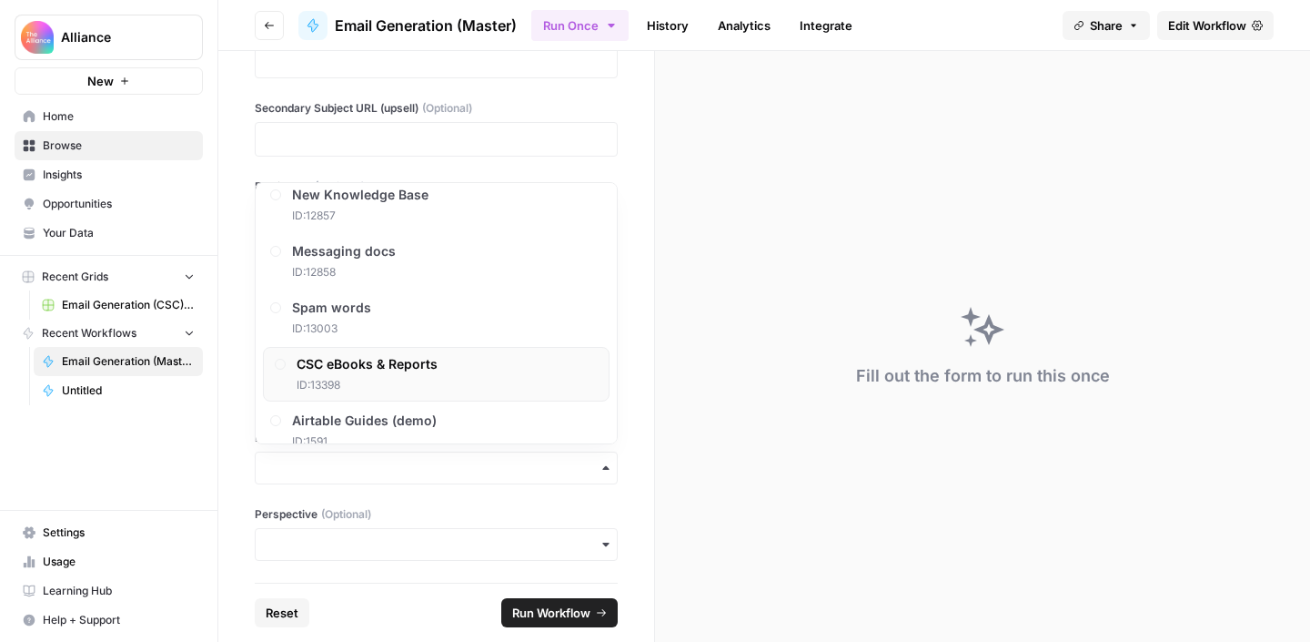
scroll to position [1447, 0]
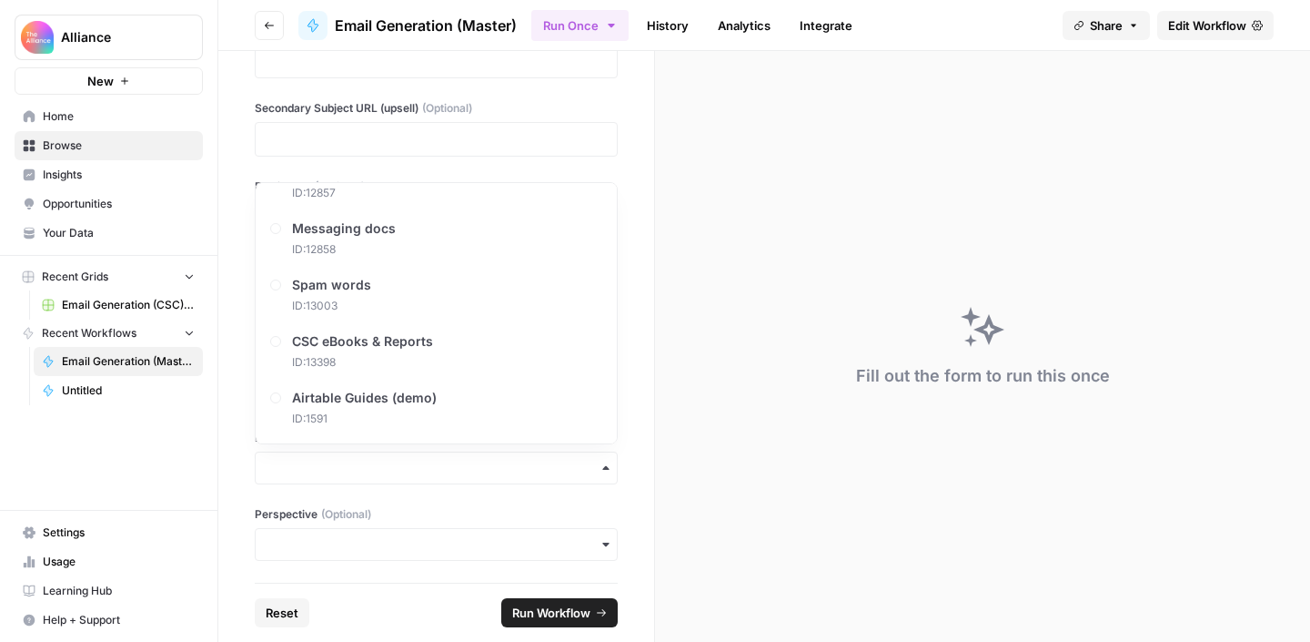
click at [172, 453] on div "Alliance New Home Browse Insights Opportunities Your Data Recent Grids Email Ge…" at bounding box center [108, 321] width 217 height 642
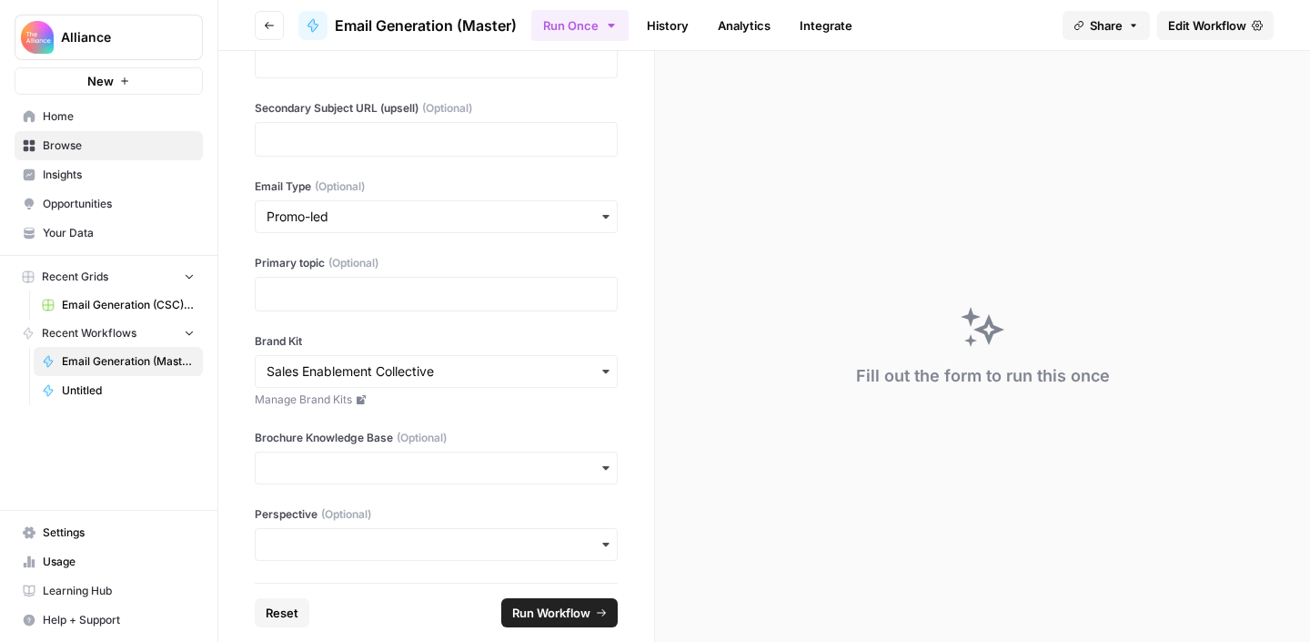
click at [328, 556] on div "button" at bounding box center [436, 544] width 363 height 33
click at [283, 505] on div "Third-Person" at bounding box center [436, 495] width 361 height 35
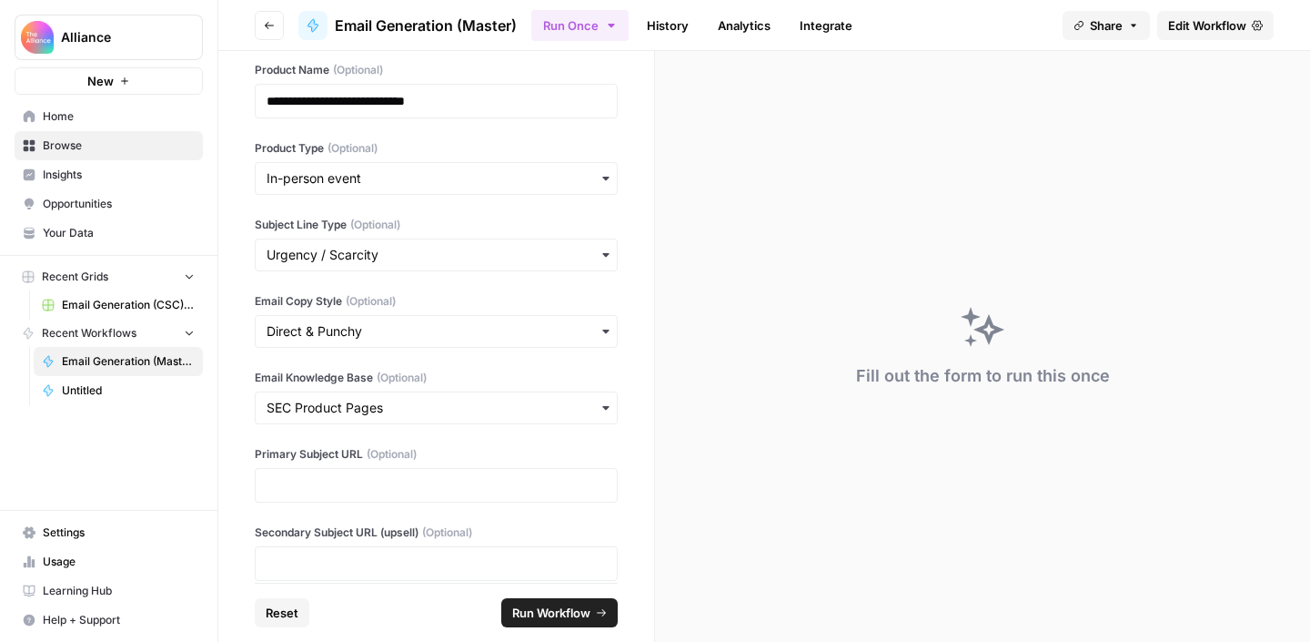
scroll to position [241, 0]
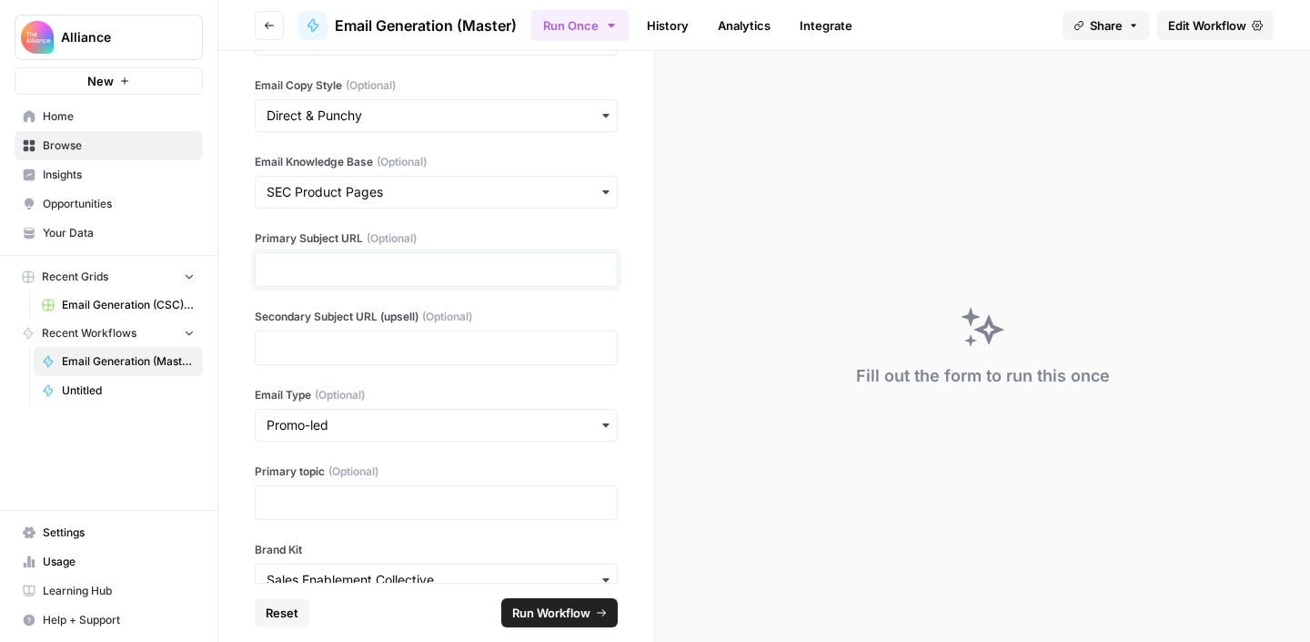
click at [376, 268] on p at bounding box center [436, 269] width 339 height 18
click at [352, 346] on p at bounding box center [436, 348] width 339 height 18
click at [359, 288] on div "**********" at bounding box center [436, 316] width 436 height 531
click at [365, 271] on p at bounding box center [436, 269] width 339 height 18
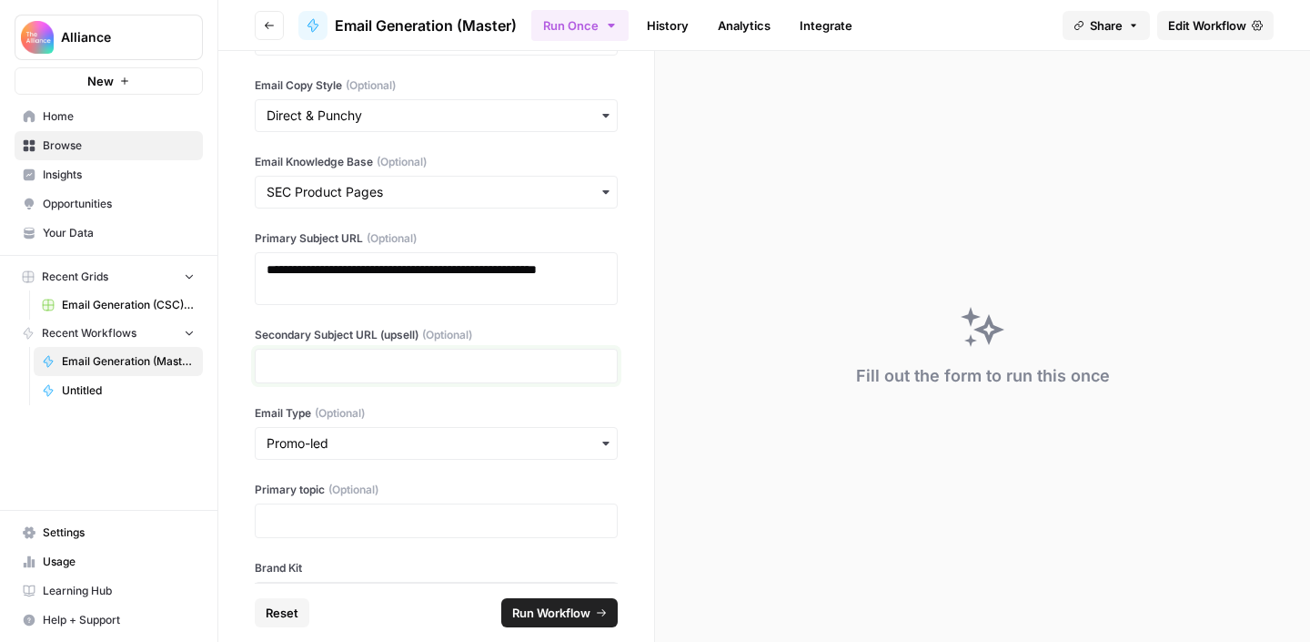
click at [395, 359] on p at bounding box center [436, 366] width 339 height 18
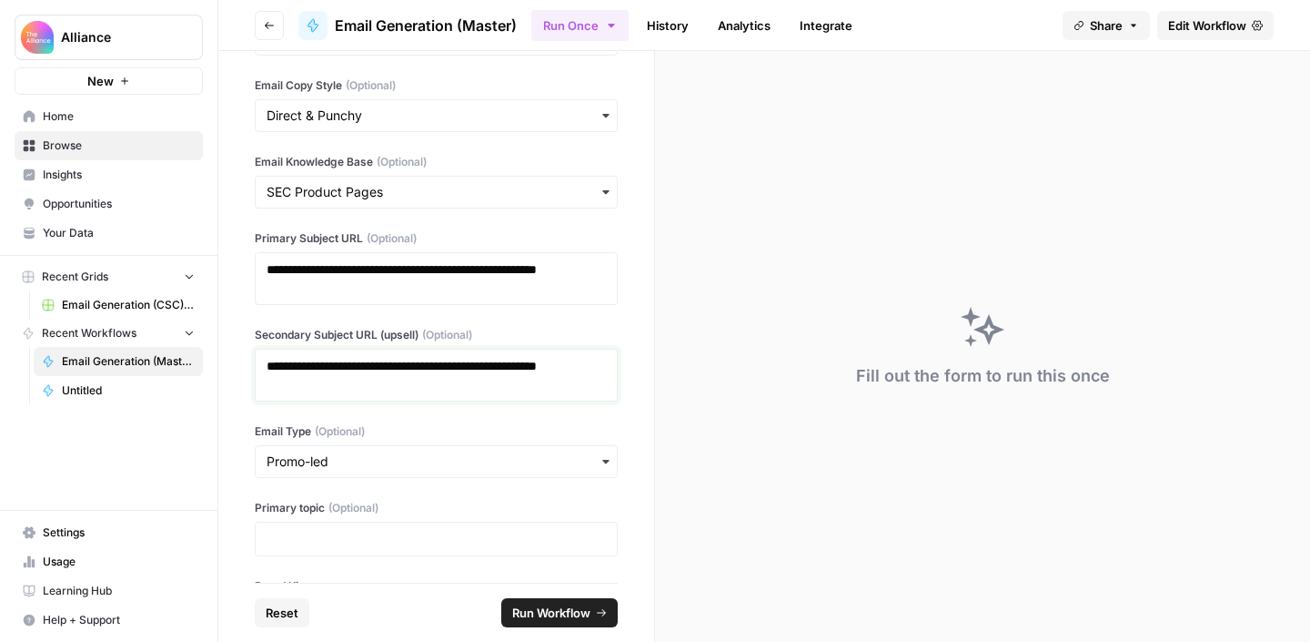
click at [322, 362] on p "**********" at bounding box center [436, 375] width 339 height 36
click at [420, 366] on p "**********" at bounding box center [436, 375] width 339 height 36
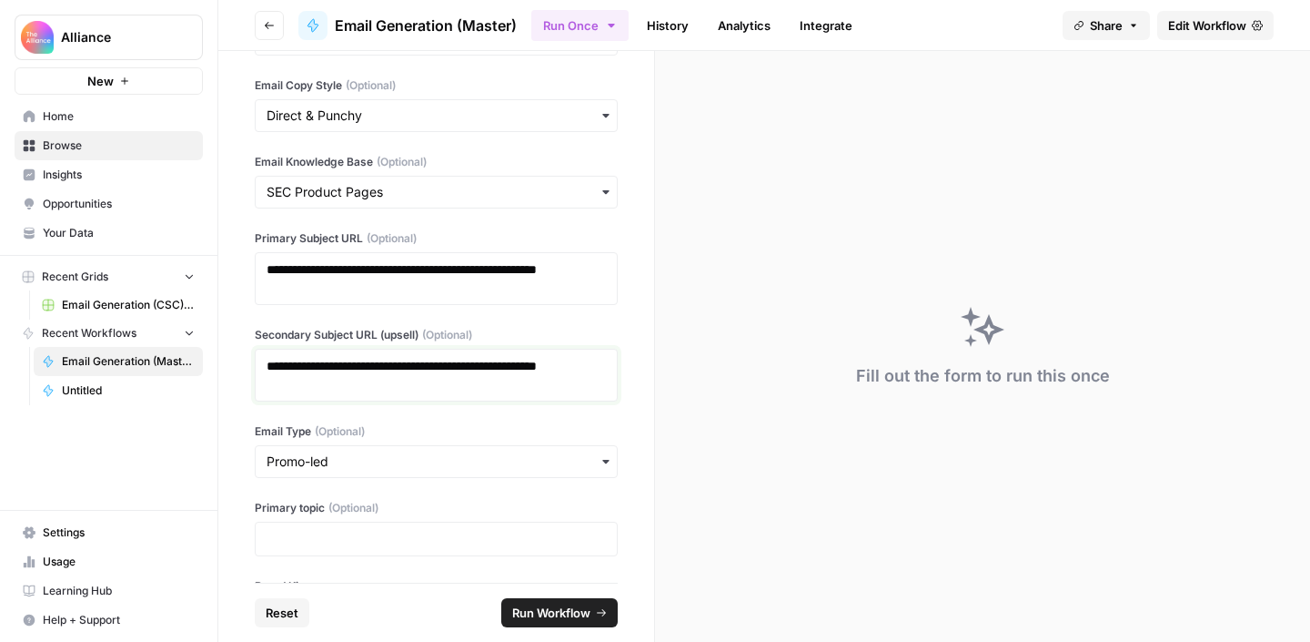
click at [501, 368] on link "**********" at bounding box center [402, 365] width 270 height 13
click at [437, 371] on link "**********" at bounding box center [402, 365] width 270 height 13
click at [383, 371] on link "**********" at bounding box center [402, 365] width 270 height 13
click at [350, 374] on p "**********" at bounding box center [436, 375] width 339 height 36
drag, startPoint x: 307, startPoint y: 387, endPoint x: 254, endPoint y: 365, distance: 57.1
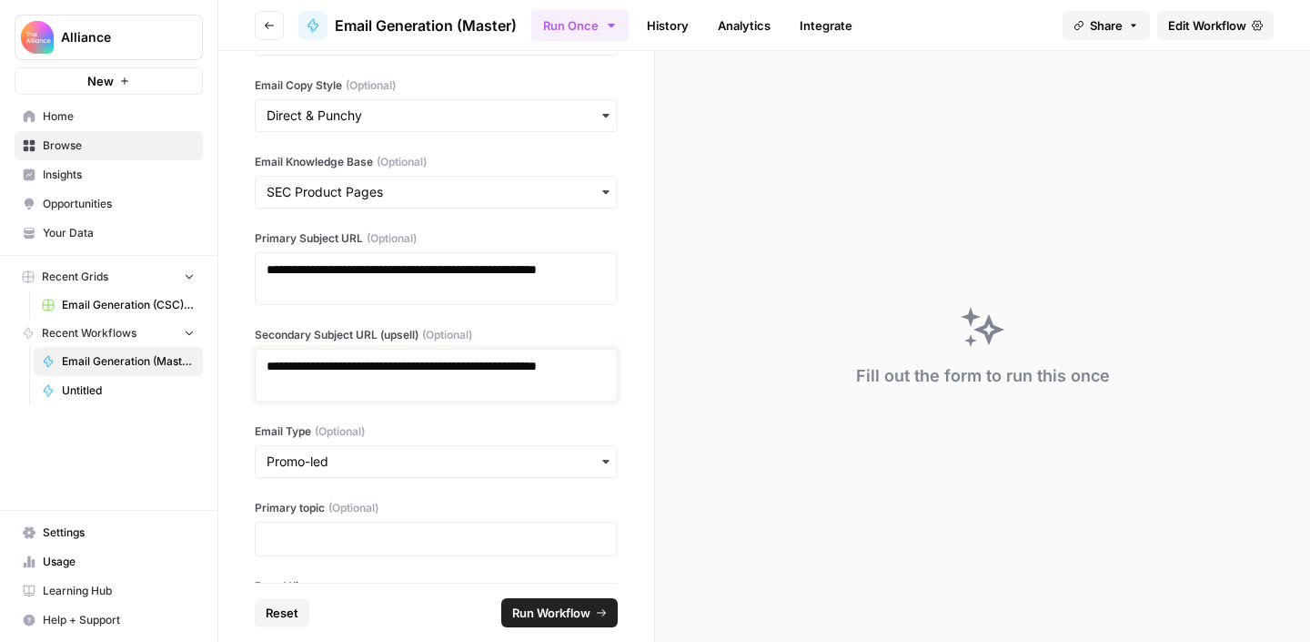
click at [255, 365] on div "**********" at bounding box center [436, 375] width 363 height 53
click at [502, 321] on div "**********" at bounding box center [436, 316] width 436 height 531
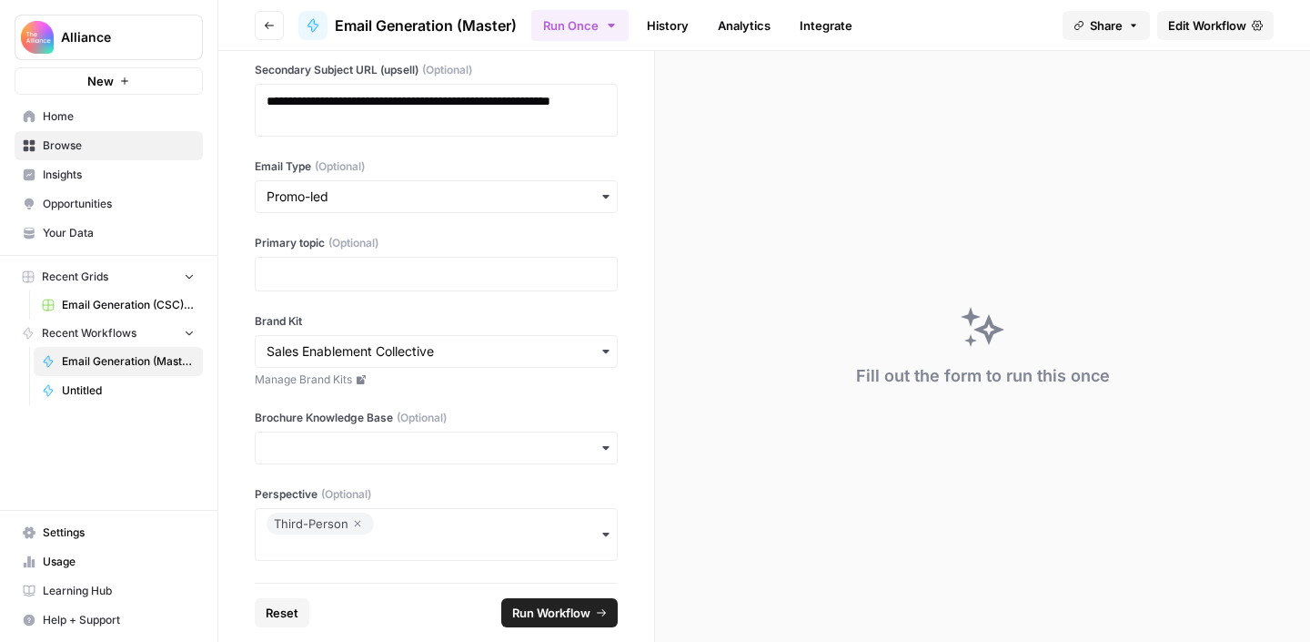
click at [575, 619] on span "Run Workflow" at bounding box center [551, 612] width 78 height 18
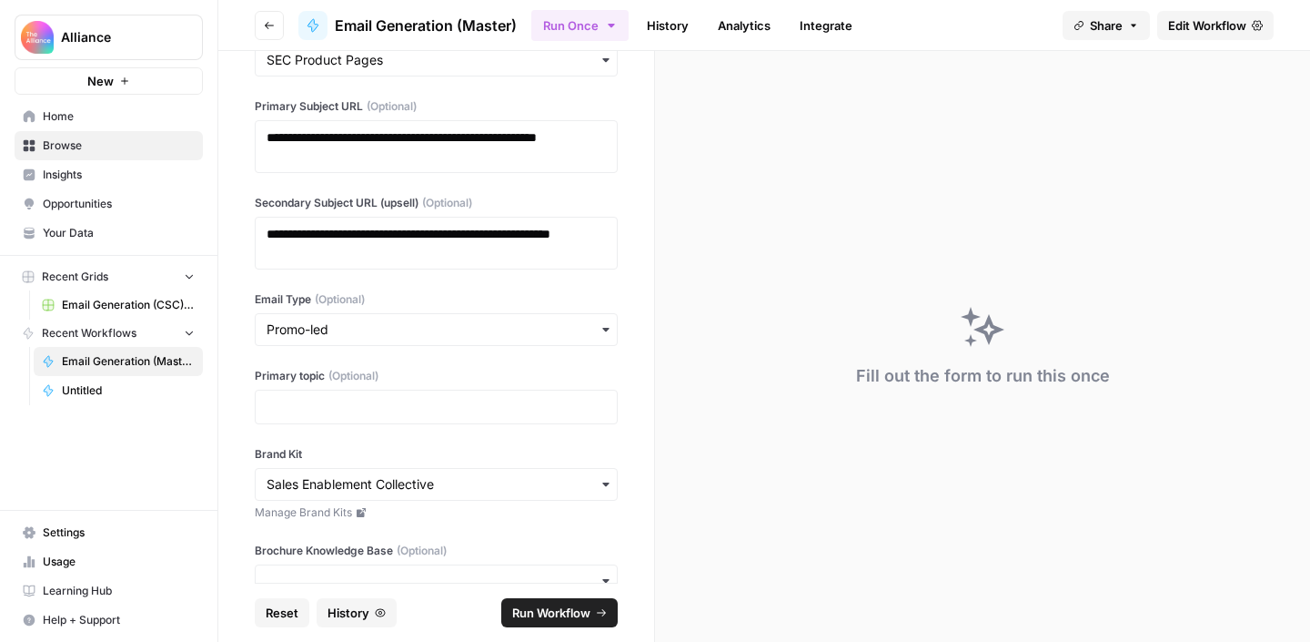
scroll to position [338, 0]
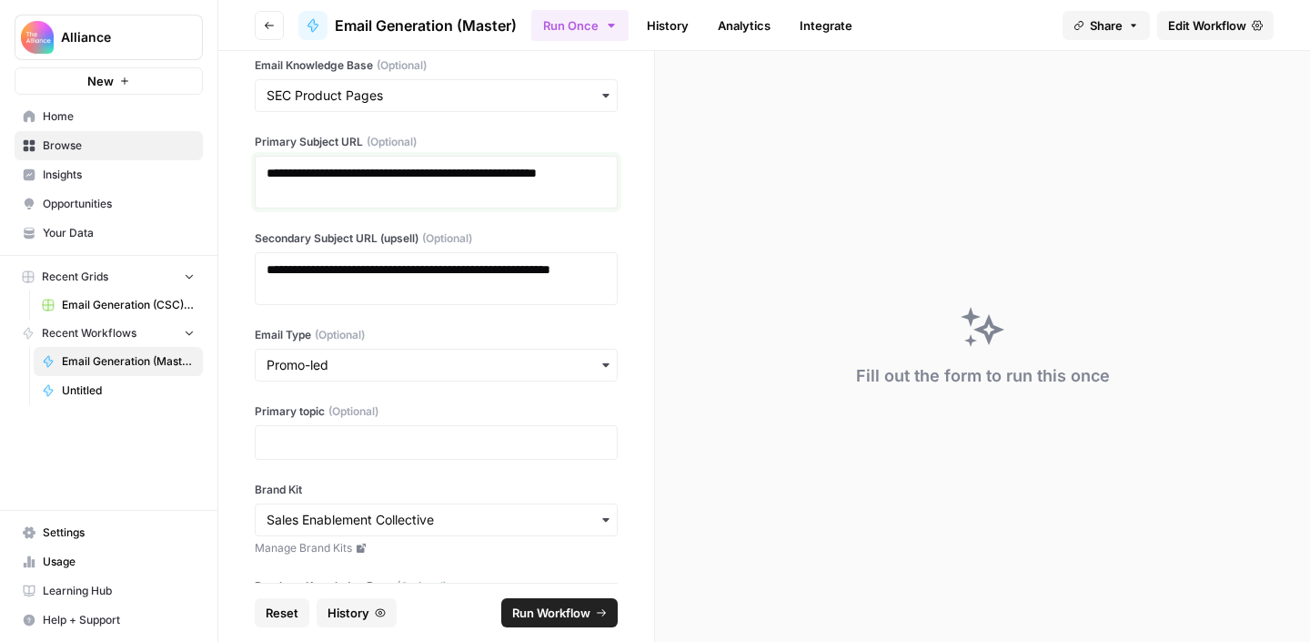
click at [538, 173] on p "**********" at bounding box center [436, 182] width 339 height 36
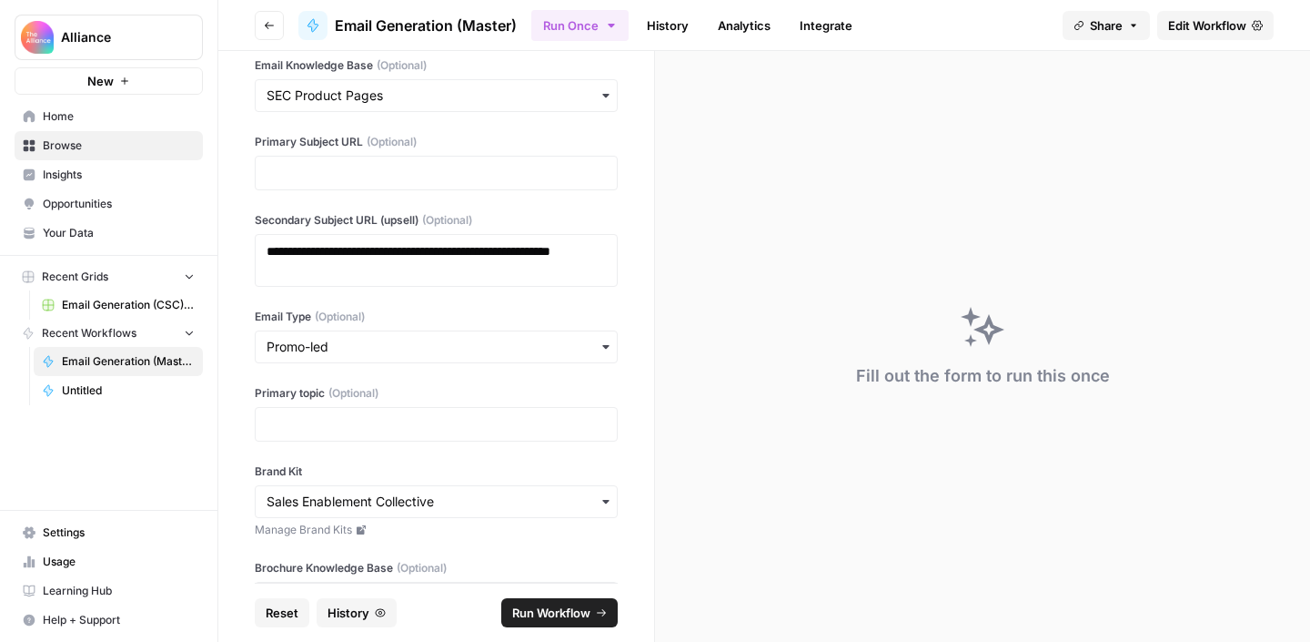
click at [583, 135] on label "Primary Subject URL (Optional)" at bounding box center [436, 142] width 363 height 16
click at [495, 190] on div "**********" at bounding box center [436, 316] width 436 height 531
click at [500, 174] on p at bounding box center [436, 173] width 339 height 18
click at [531, 119] on div "**********" at bounding box center [436, 316] width 436 height 531
click at [510, 168] on p at bounding box center [436, 173] width 339 height 18
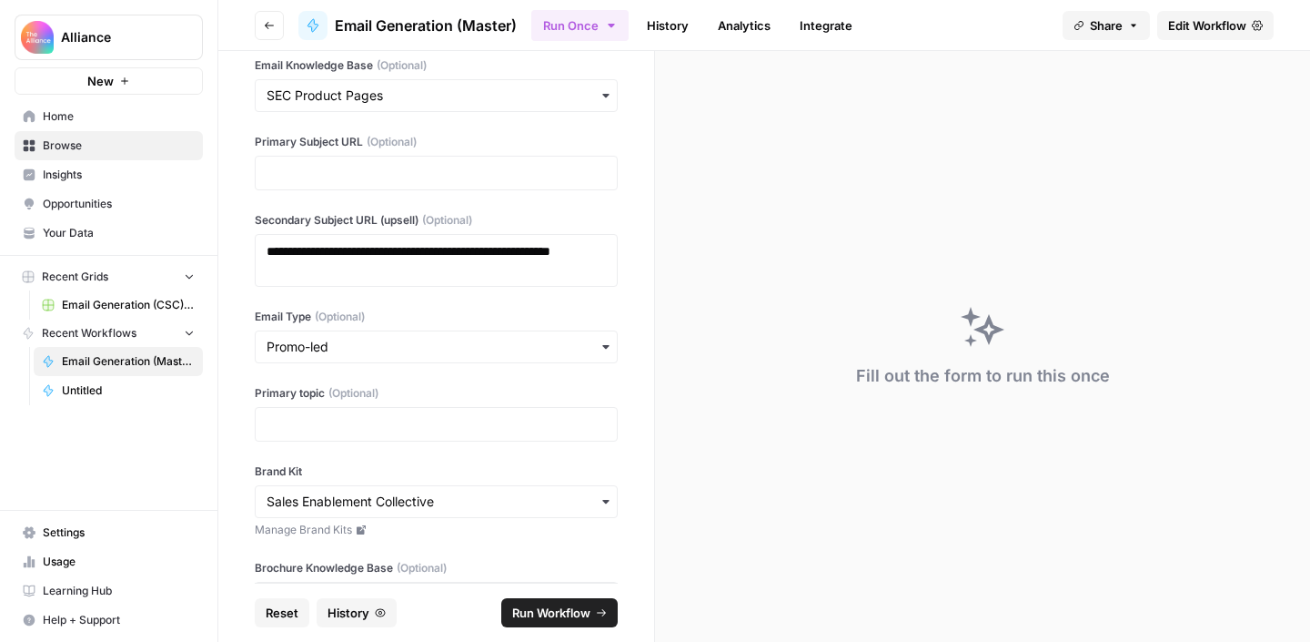
click at [645, 130] on div "**********" at bounding box center [436, 316] width 436 height 531
click at [520, 601] on button "Run Workflow" at bounding box center [559, 612] width 116 height 29
click at [1283, 572] on icon "close" at bounding box center [1284, 569] width 13 height 15
click at [387, 157] on div at bounding box center [436, 173] width 363 height 35
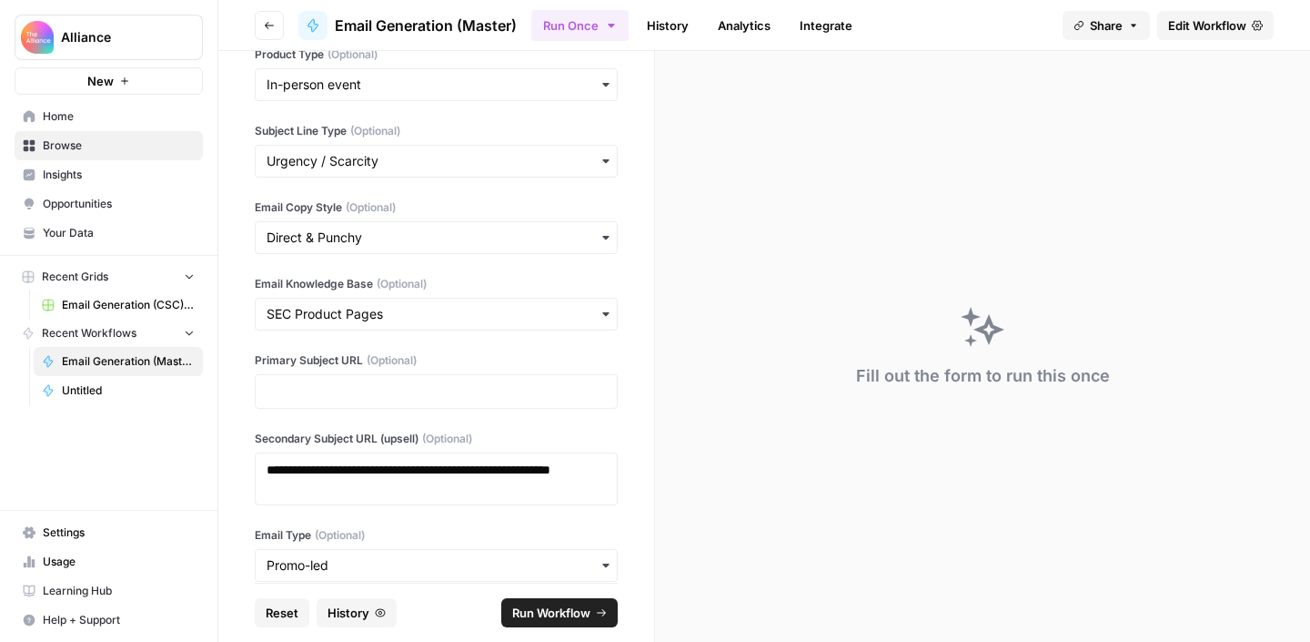
scroll to position [0, 0]
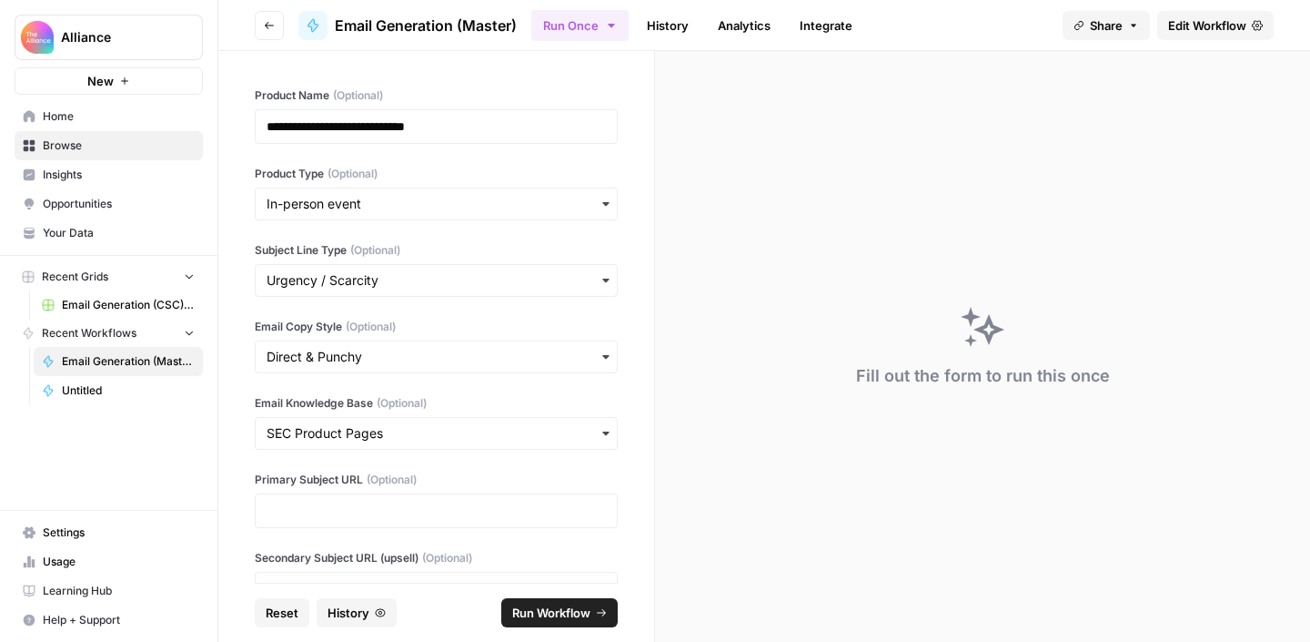
click at [533, 72] on div "**********" at bounding box center [436, 316] width 436 height 531
